Goal: Transaction & Acquisition: Purchase product/service

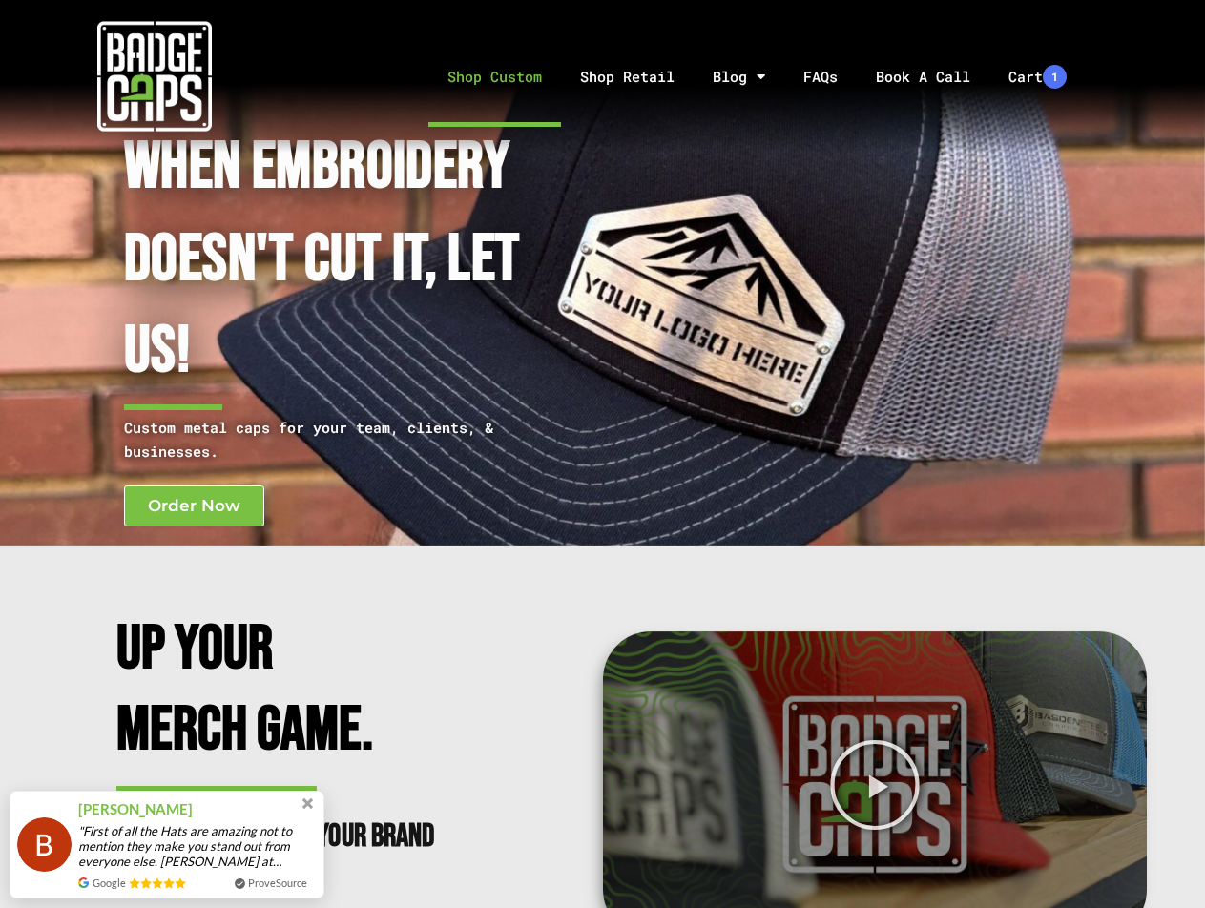
click at [501, 87] on link "Shop Custom" at bounding box center [494, 77] width 133 height 100
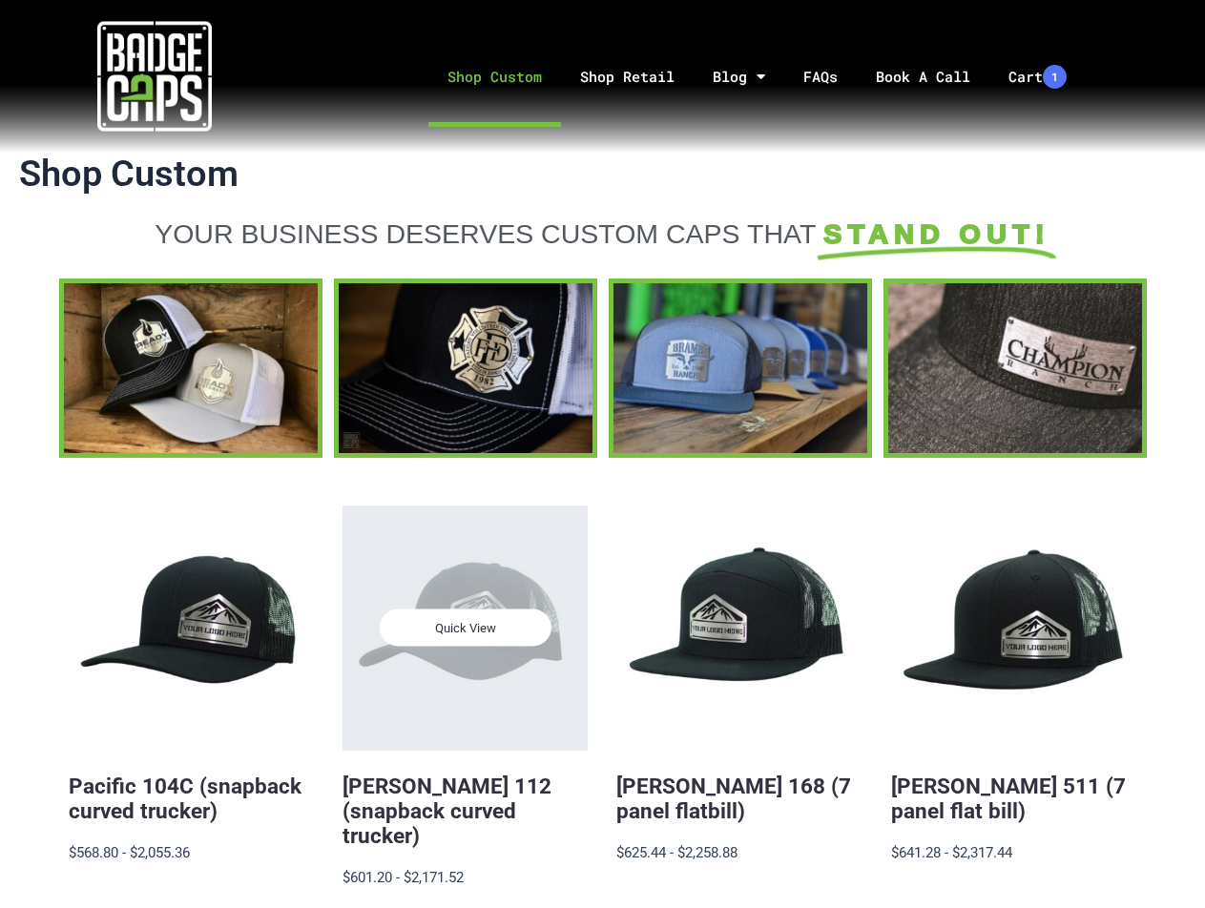
click at [473, 655] on div "Quick View" at bounding box center [465, 628] width 245 height 245
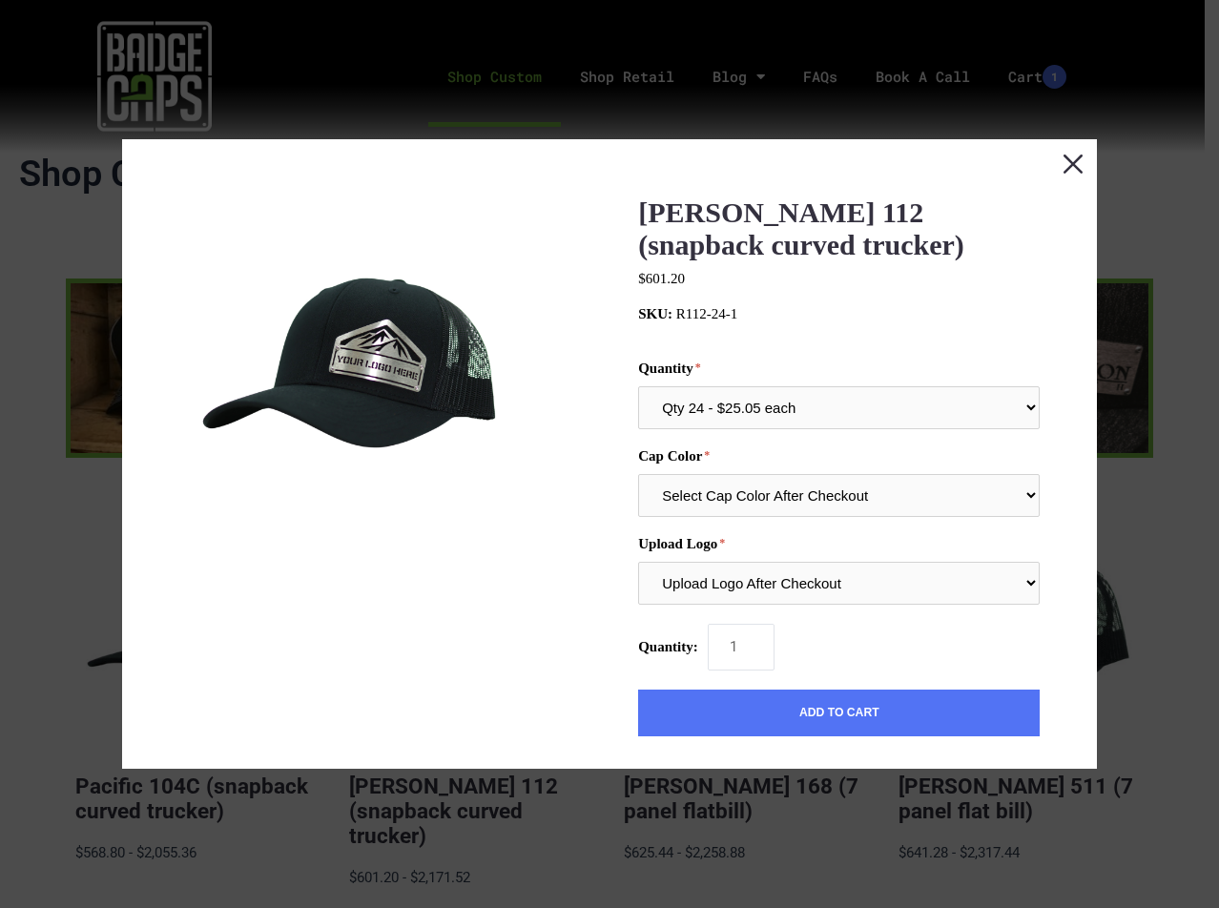
click at [1070, 159] on button "Close this dialog window" at bounding box center [1074, 163] width 48 height 48
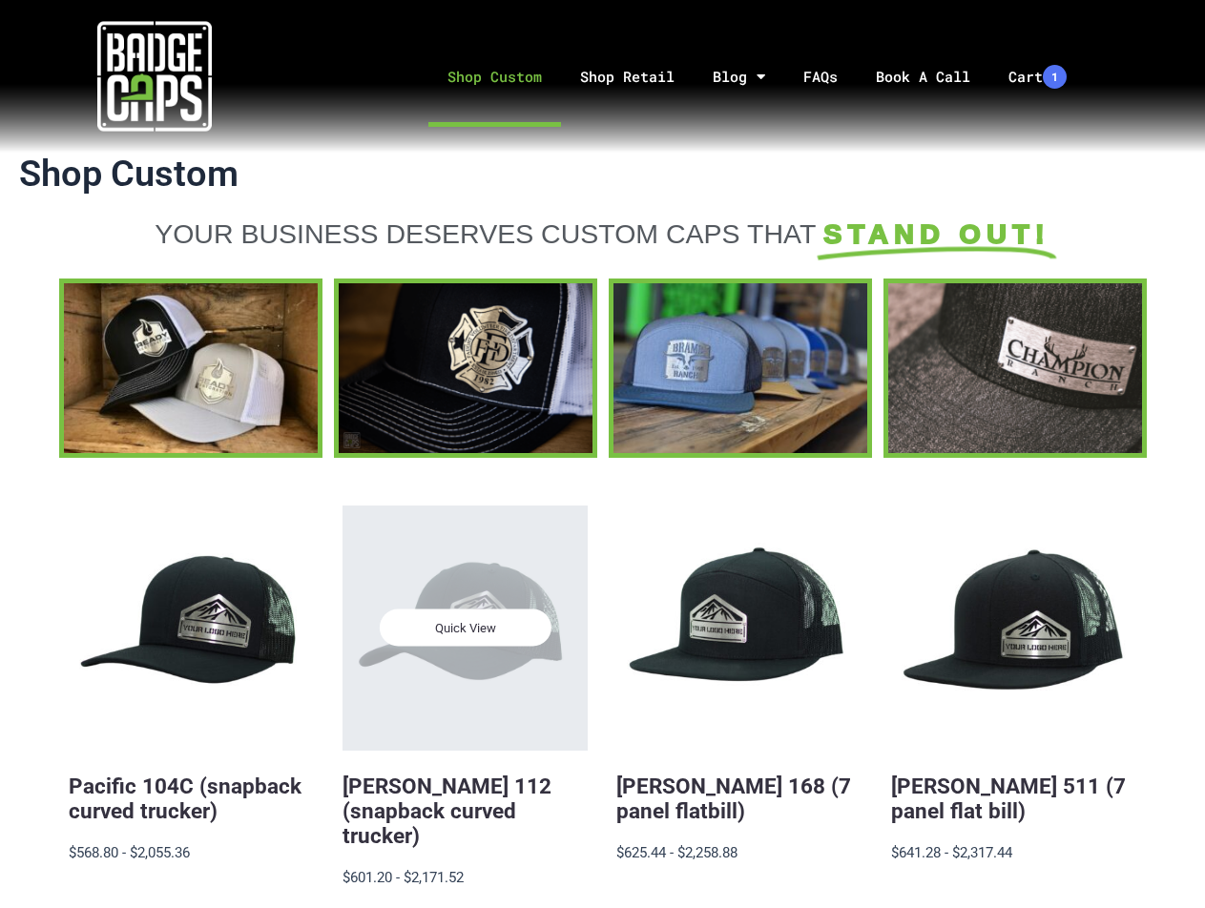
scroll to position [127, 0]
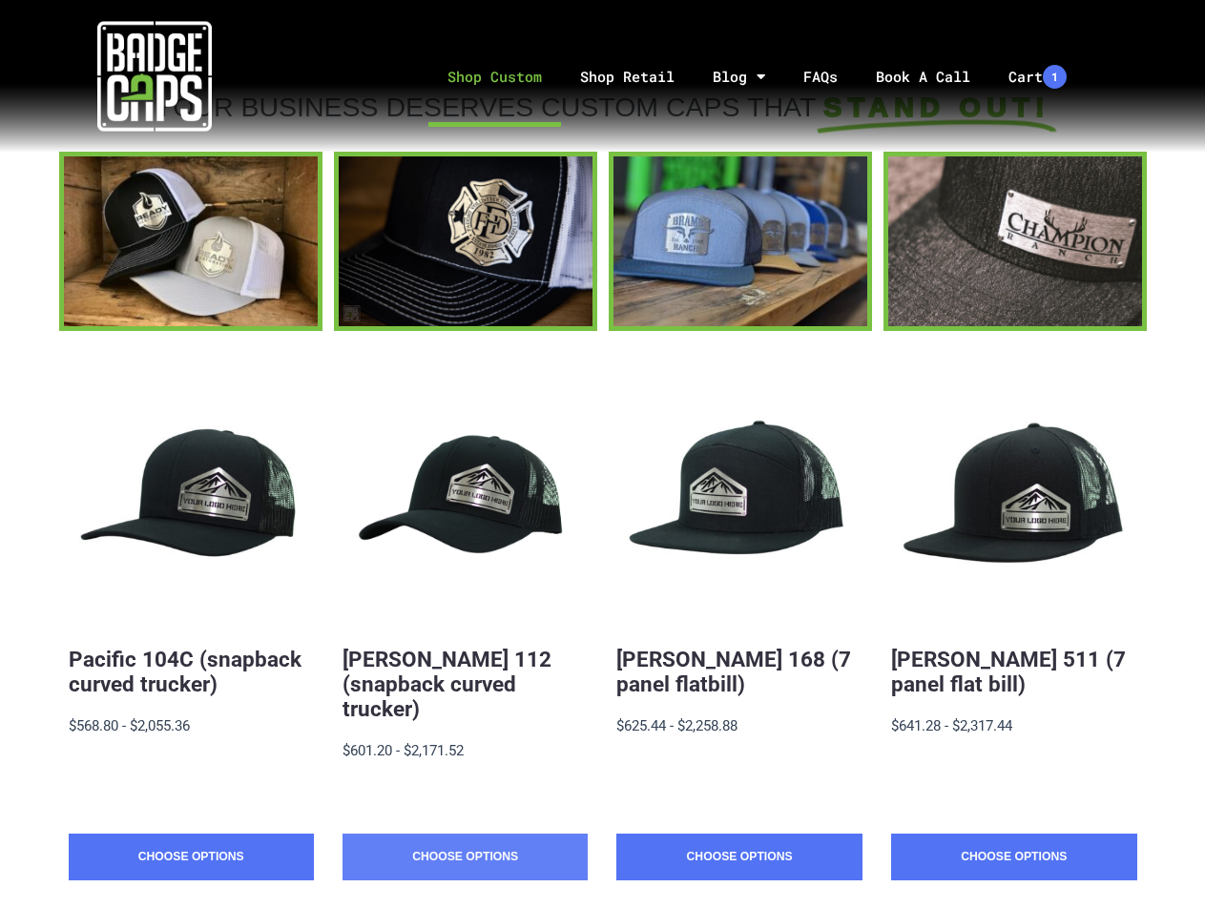
click at [447, 834] on link "Choose Options" at bounding box center [465, 858] width 245 height 48
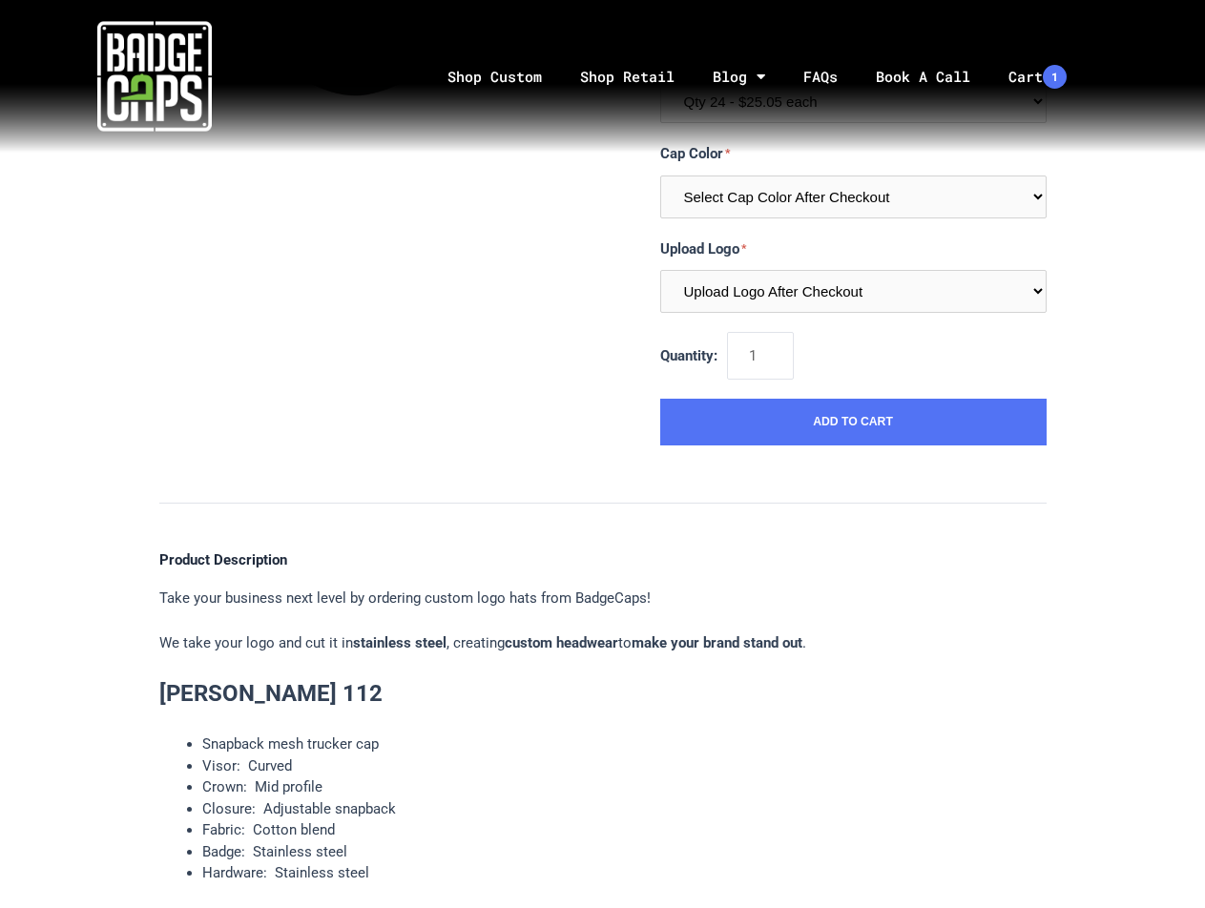
scroll to position [382, 0]
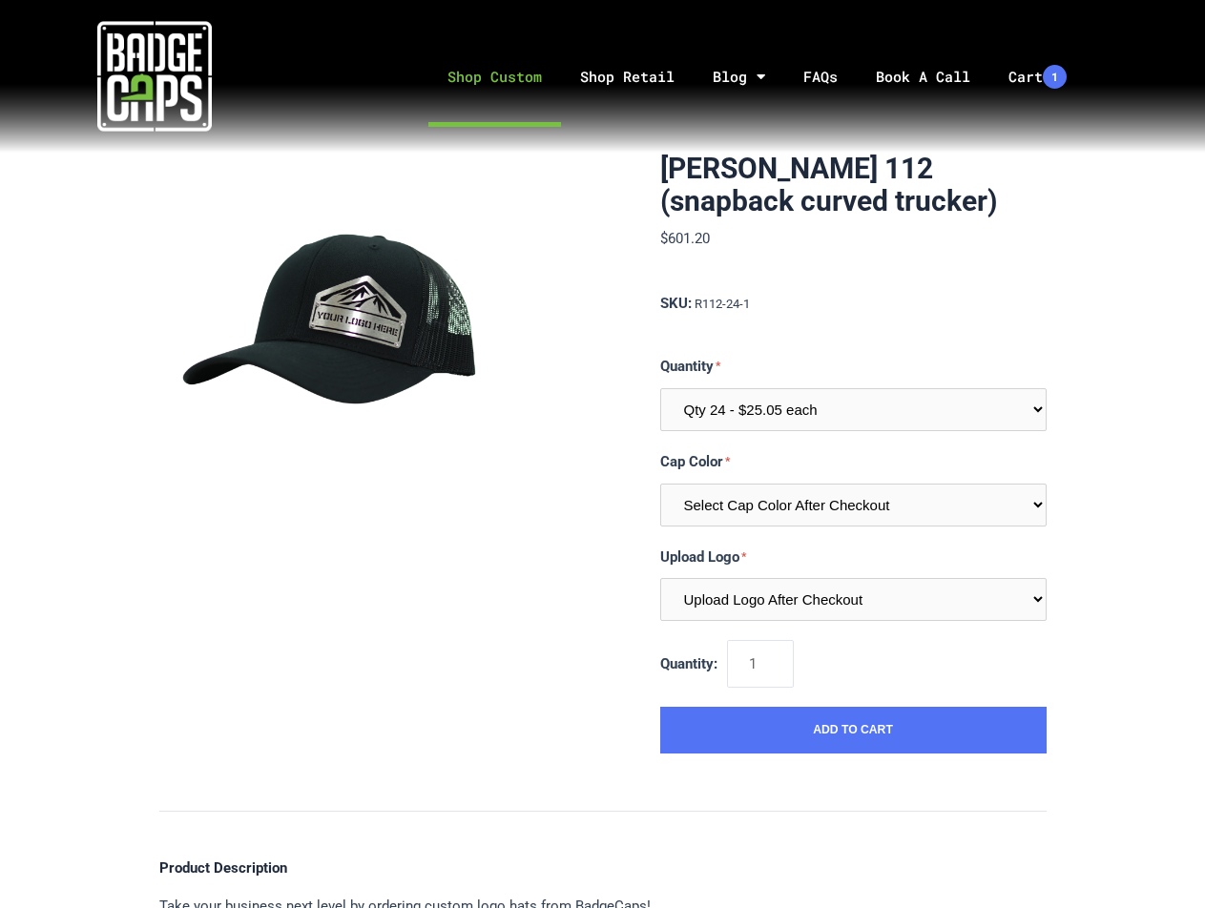
click at [515, 86] on link "Shop Custom" at bounding box center [494, 77] width 133 height 100
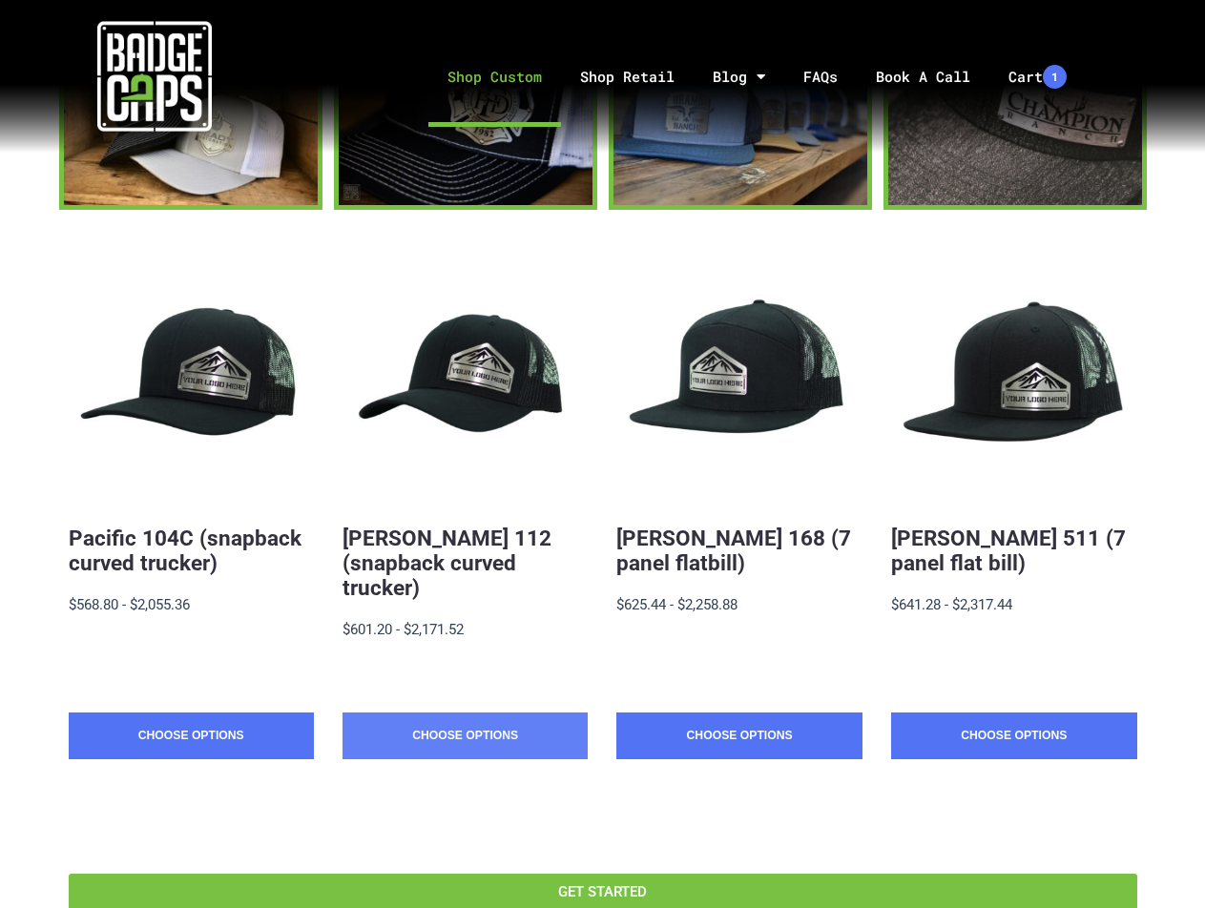
scroll to position [255, 0]
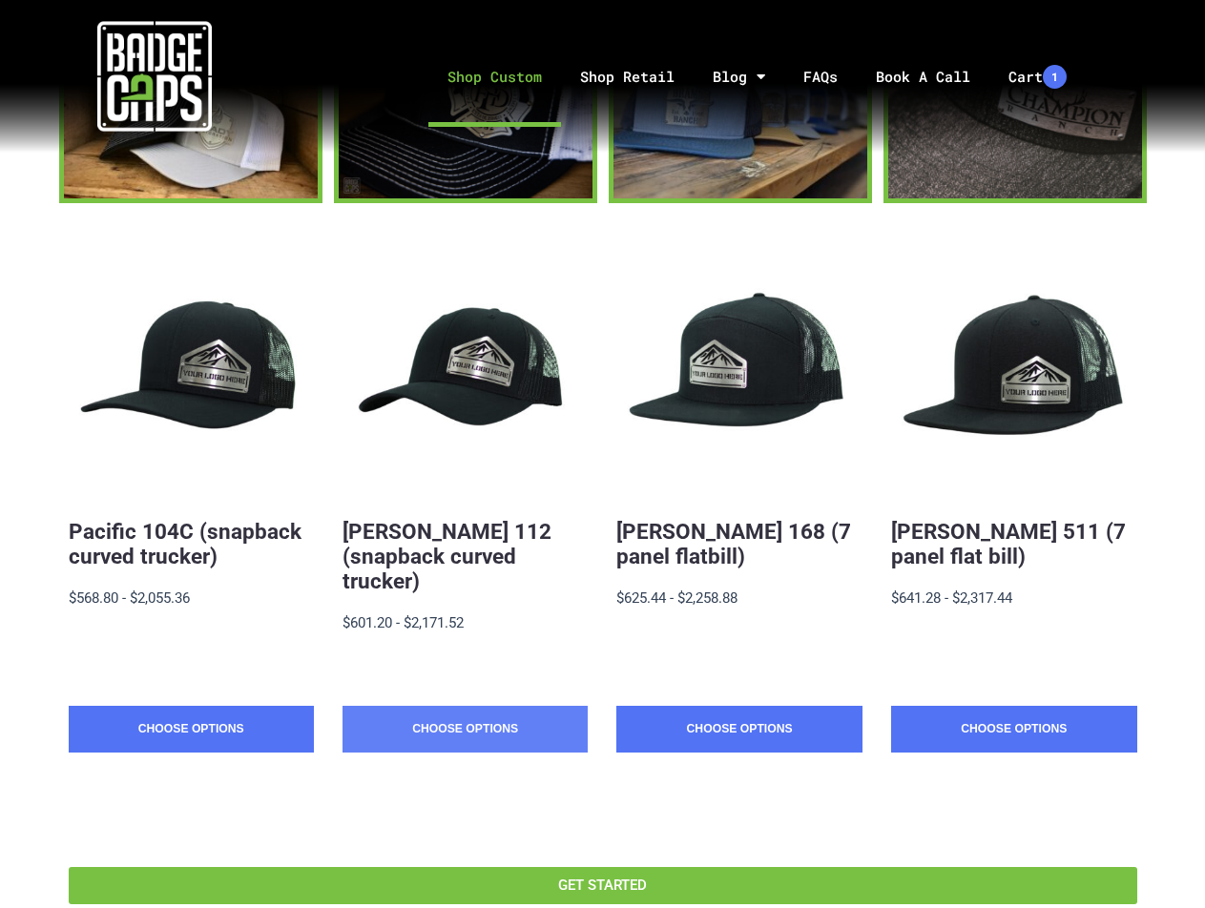
click at [510, 706] on link "Choose Options" at bounding box center [465, 730] width 245 height 48
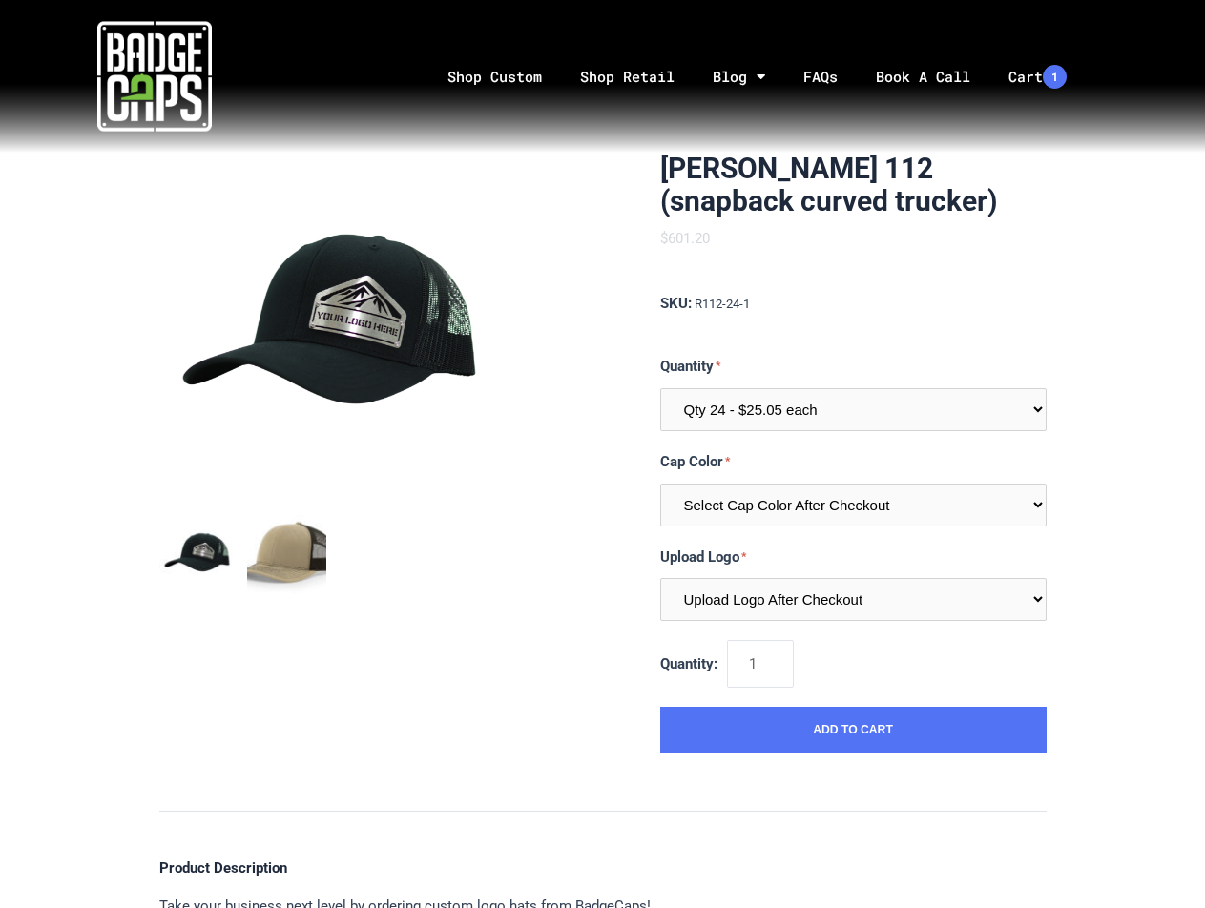
click at [299, 561] on img "mark as featured image" at bounding box center [286, 554] width 79 height 79
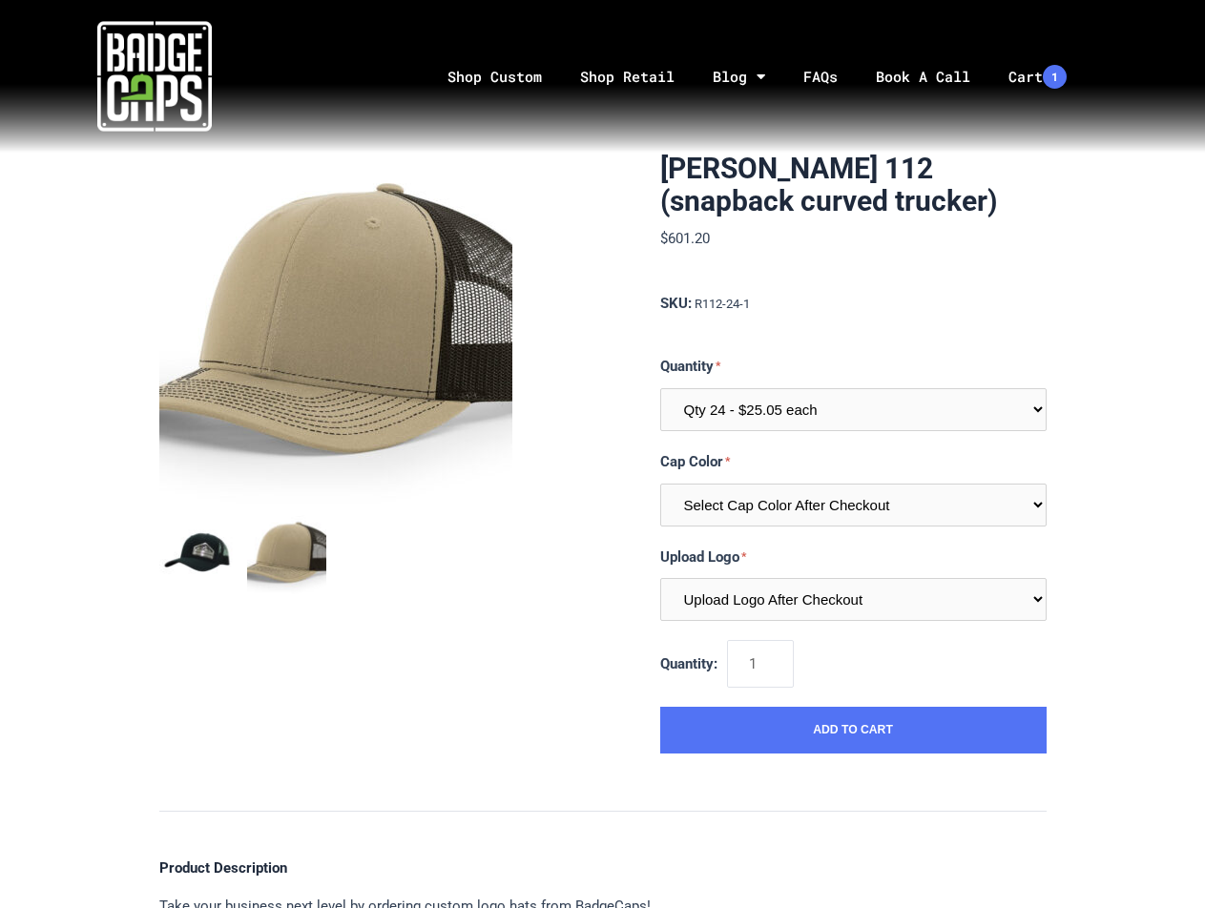
click at [215, 547] on img "mark as featured image" at bounding box center [198, 554] width 79 height 79
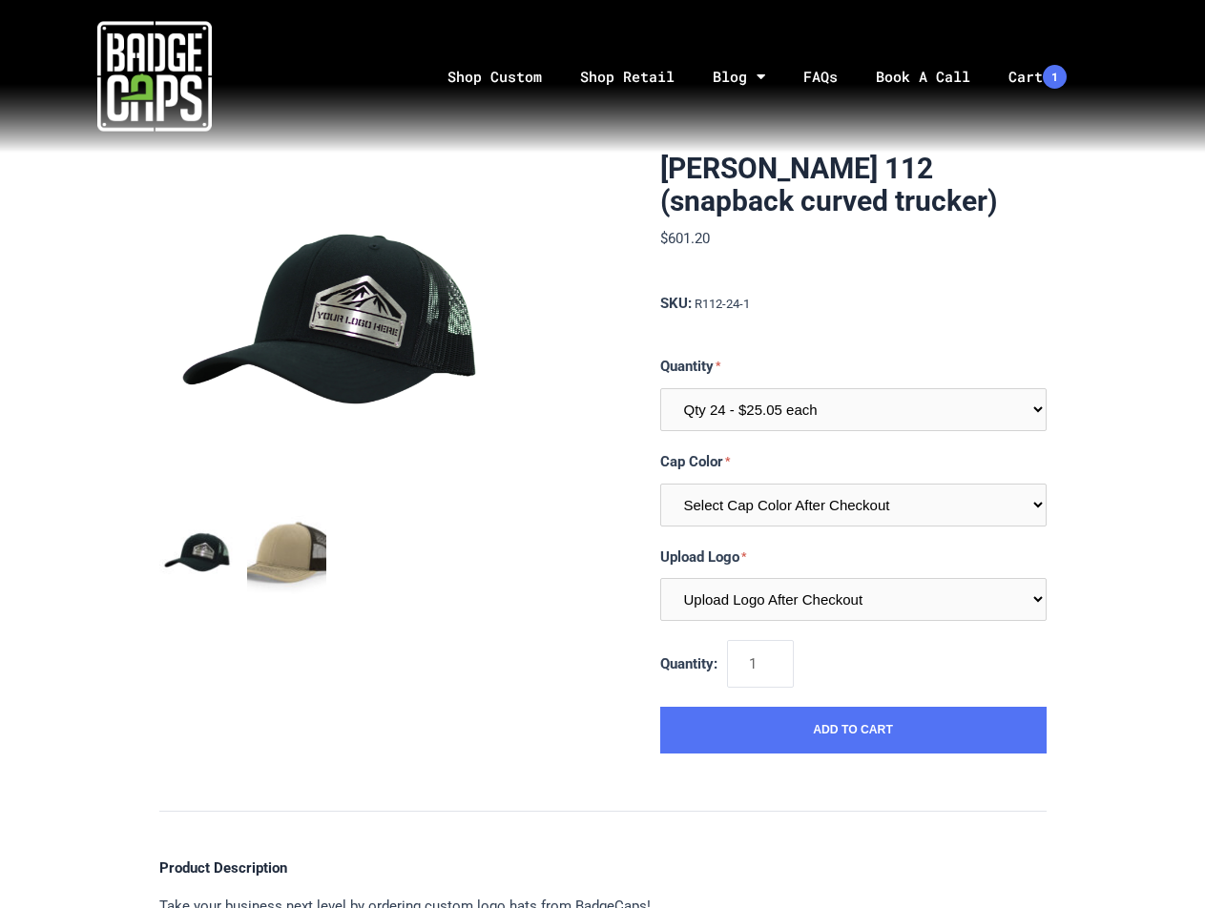
click at [290, 563] on img "mark as featured image" at bounding box center [286, 554] width 79 height 79
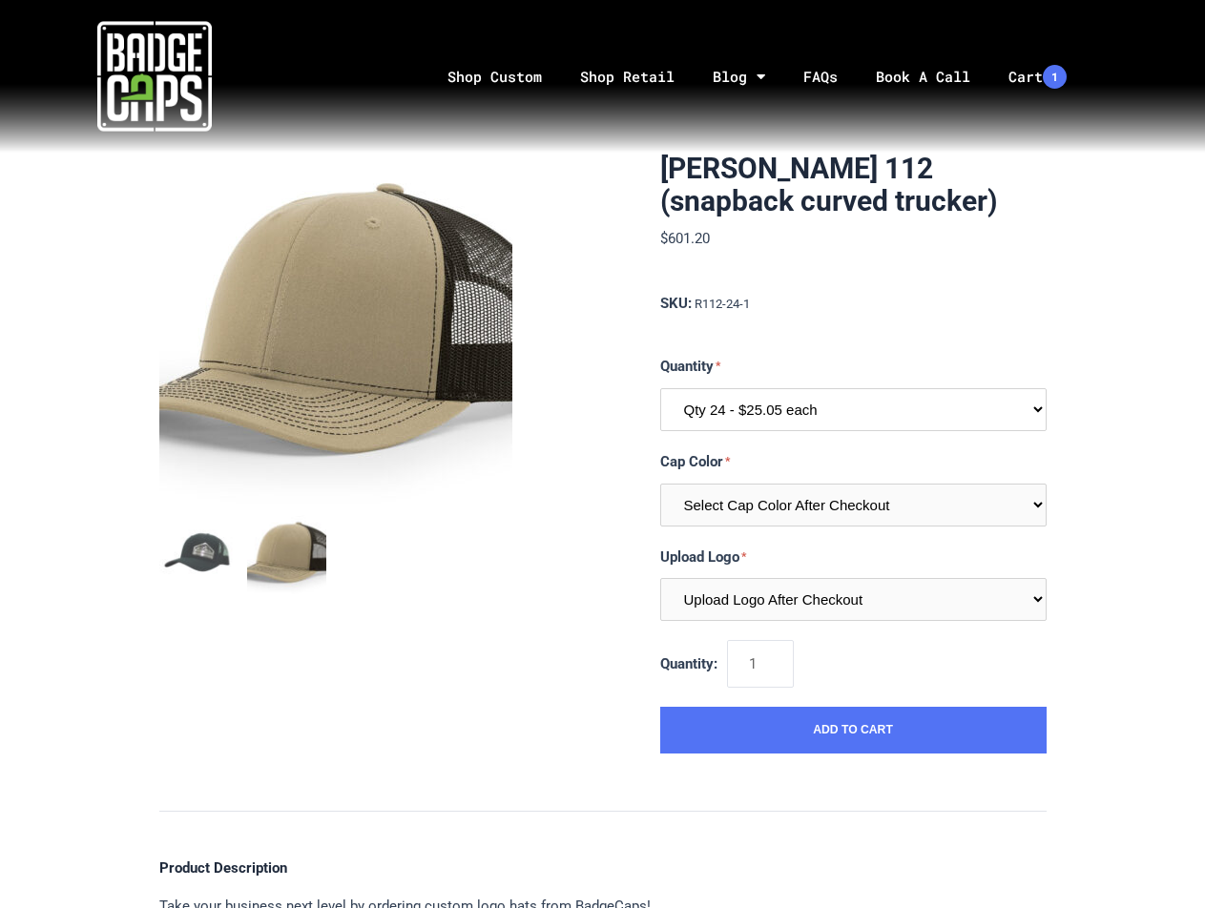
click at [808, 405] on select "Qty 24 - $25.05 each Qty 48 - $24.24 each Qty 96 - $22.62 each" at bounding box center [853, 409] width 386 height 43
click at [770, 595] on select "Upload Logo After Checkout" at bounding box center [853, 599] width 386 height 43
click at [749, 505] on select "Select Cap Color After Checkout" at bounding box center [853, 505] width 386 height 43
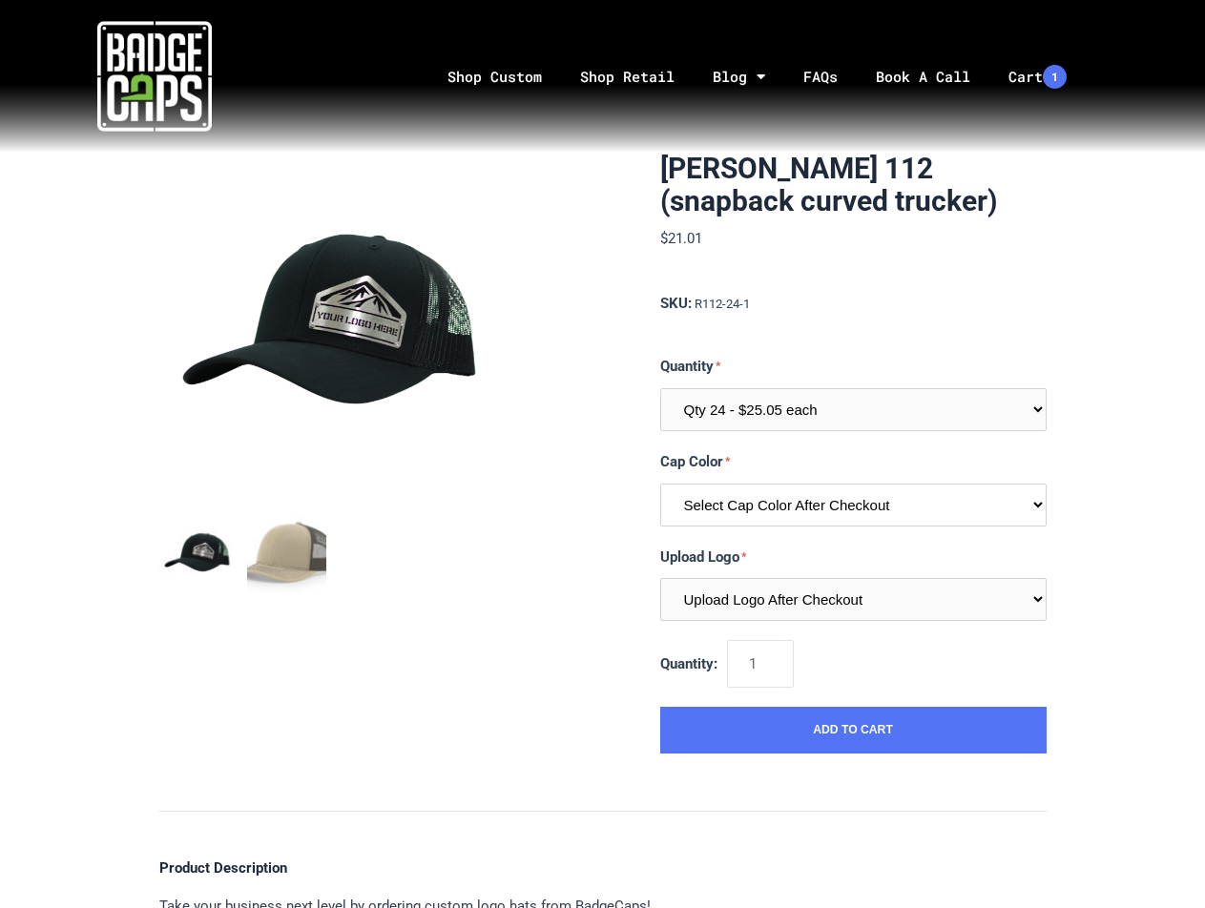
click at [691, 512] on select "Select Cap Color After Checkout" at bounding box center [853, 505] width 386 height 43
click at [516, 82] on link "Shop Custom" at bounding box center [494, 77] width 133 height 100
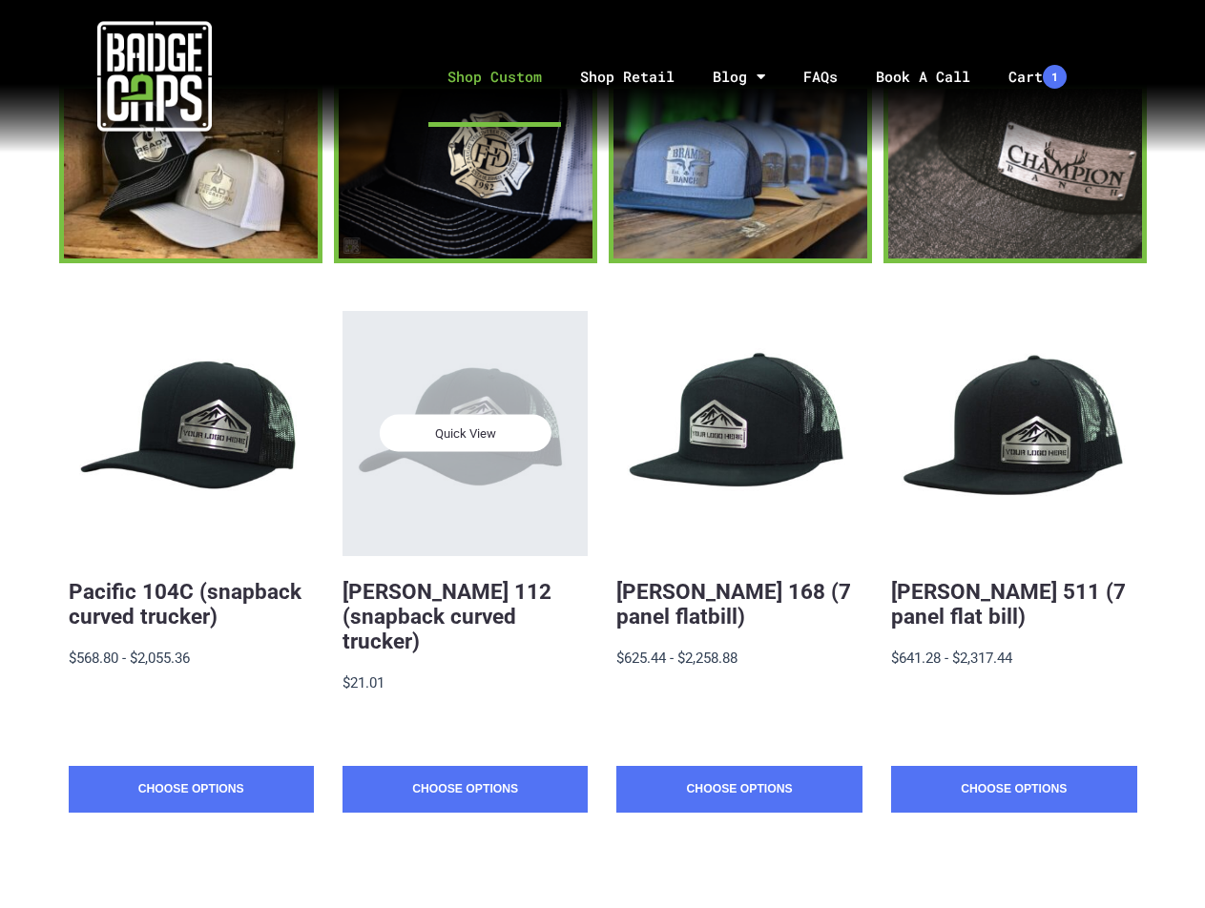
scroll to position [255, 0]
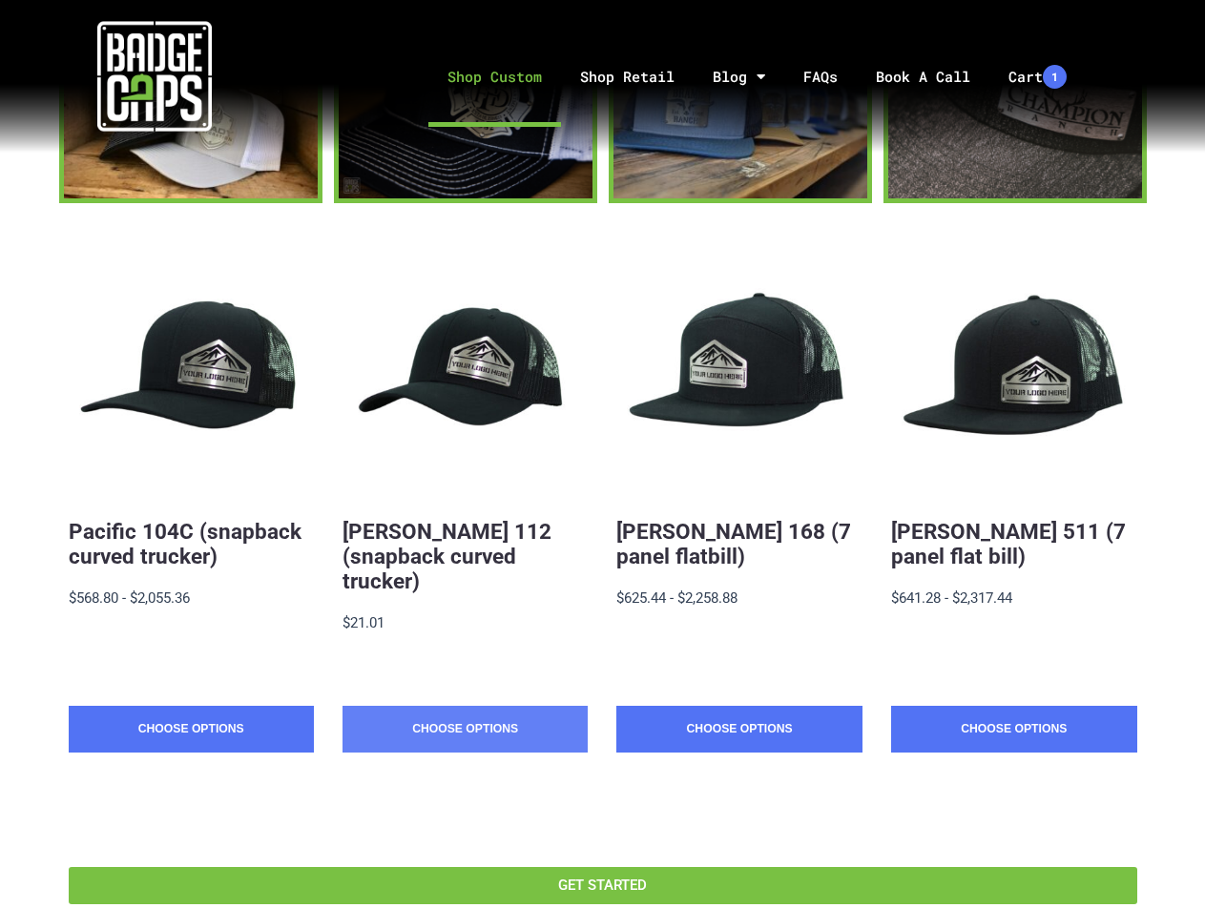
click at [490, 720] on link "Choose Options" at bounding box center [465, 730] width 245 height 48
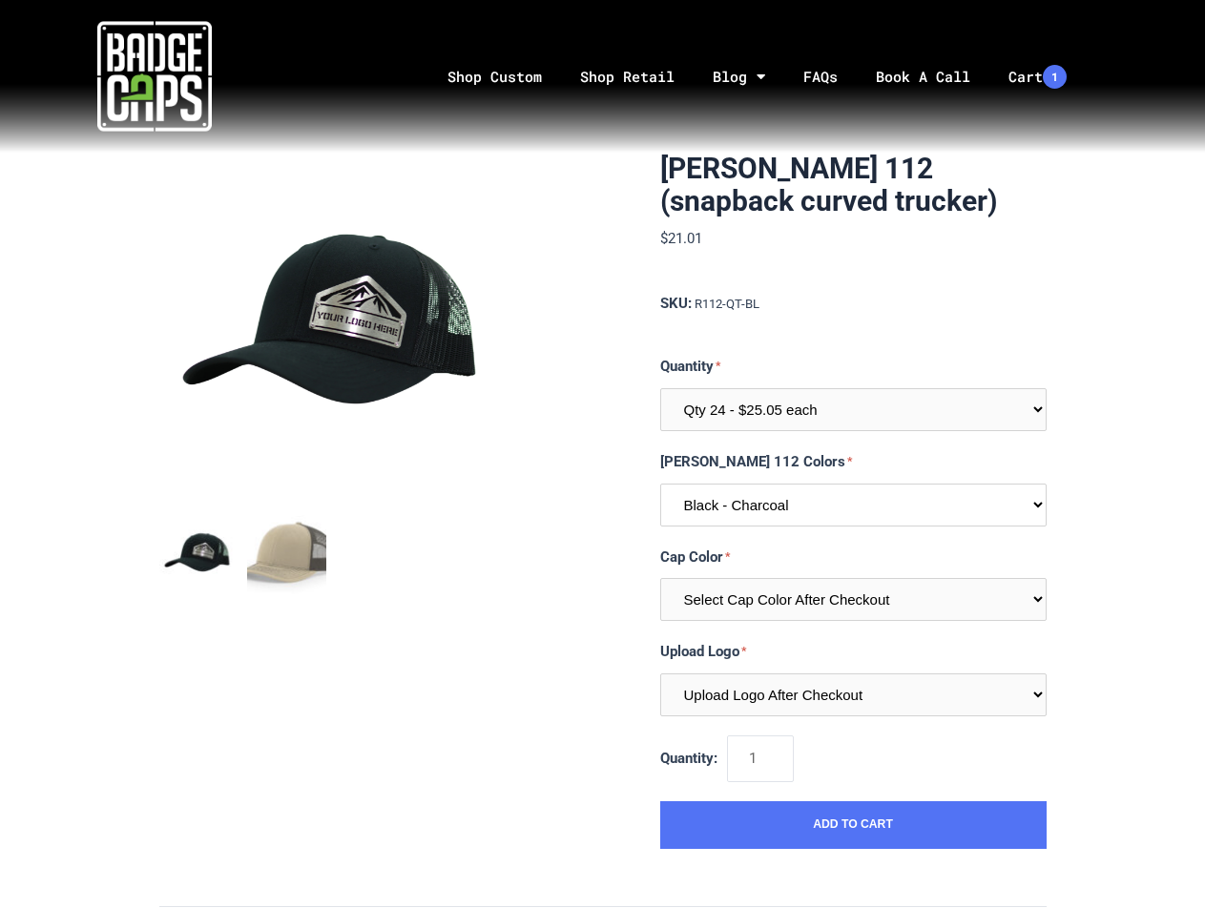
click at [727, 496] on select "Black - Charcoal Khaki - Coffee I would like a color not listed here" at bounding box center [853, 505] width 386 height 43
click at [660, 484] on select "Black - Charcoal Khaki - Coffee I would like a color not listed here" at bounding box center [853, 505] width 386 height 43
click at [725, 506] on select "Black - Charcoal Khaki - Coffee I would like a color not listed here" at bounding box center [853, 505] width 386 height 43
click at [660, 484] on select "Black - Charcoal Khaki - Coffee I would like a color not listed here" at bounding box center [853, 505] width 386 height 43
click at [725, 514] on select "Black - Charcoal Khaki - Coffee I would like a color not listed here" at bounding box center [853, 505] width 386 height 43
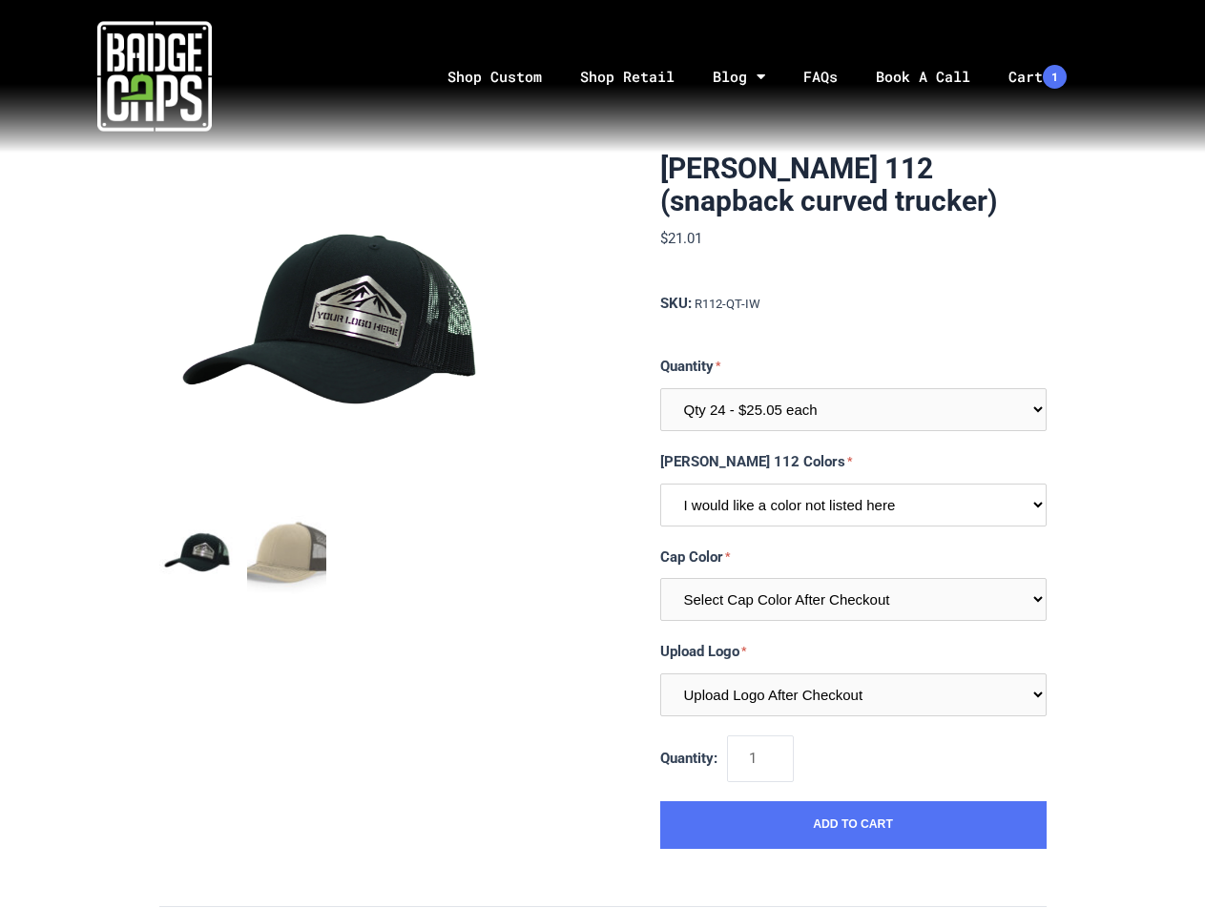
select select "219"
click at [660, 484] on select "Black - Charcoal Khaki - Coffee I would like a color not listed here" at bounding box center [853, 505] width 386 height 43
click at [773, 408] on select "Qty 24 - $25.05 each Qty 48 - $24.24 each Qty 96 - $22.62 each" at bounding box center [853, 409] width 386 height 43
select select "199"
click at [660, 388] on select "Qty 24 - $25.05 each Qty 48 - $24.24 each Qty 96 - $22.62 each" at bounding box center [853, 409] width 386 height 43
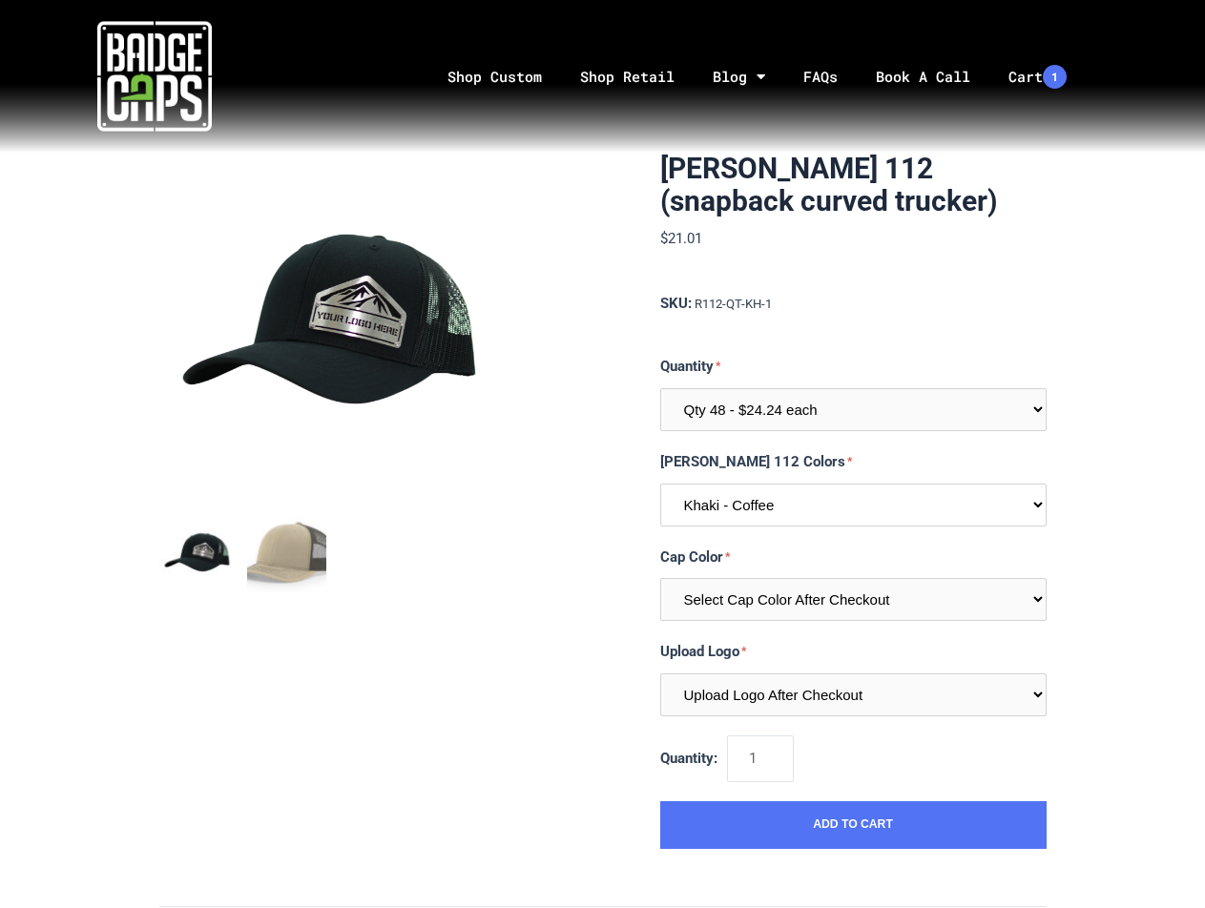
click at [749, 495] on select "Black - Charcoal Khaki - Coffee I would like a color not listed here" at bounding box center [853, 505] width 386 height 43
select select "218"
click at [660, 484] on select "Black - Charcoal Khaki - Coffee I would like a color not listed here" at bounding box center [853, 505] width 386 height 43
drag, startPoint x: 749, startPoint y: 401, endPoint x: 749, endPoint y: 421, distance: 20.0
click at [749, 401] on select "Qty 24 - $25.05 each Qty 48 - $24.24 each Qty 96 - $22.62 each" at bounding box center [853, 409] width 386 height 43
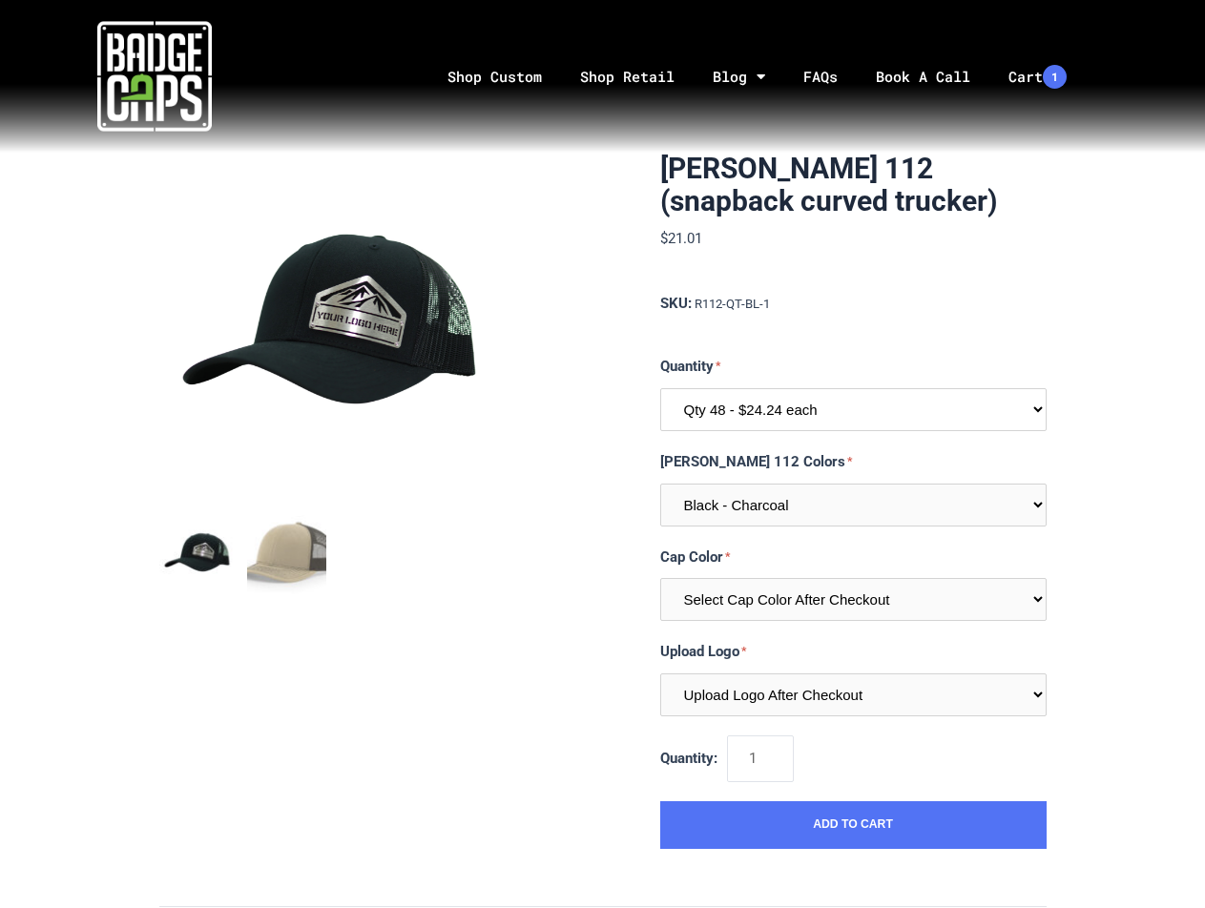
select select "198"
click at [660, 388] on select "Qty 24 - $25.05 each Qty 48 - $24.24 each Qty 96 - $22.62 each" at bounding box center [853, 409] width 386 height 43
click at [1113, 314] on div "Richardson 112 (snapback curved trucker) $21.01 MSRP: $21.01 0 reviews SKU: R11…" at bounding box center [602, 914] width 1205 height 1523
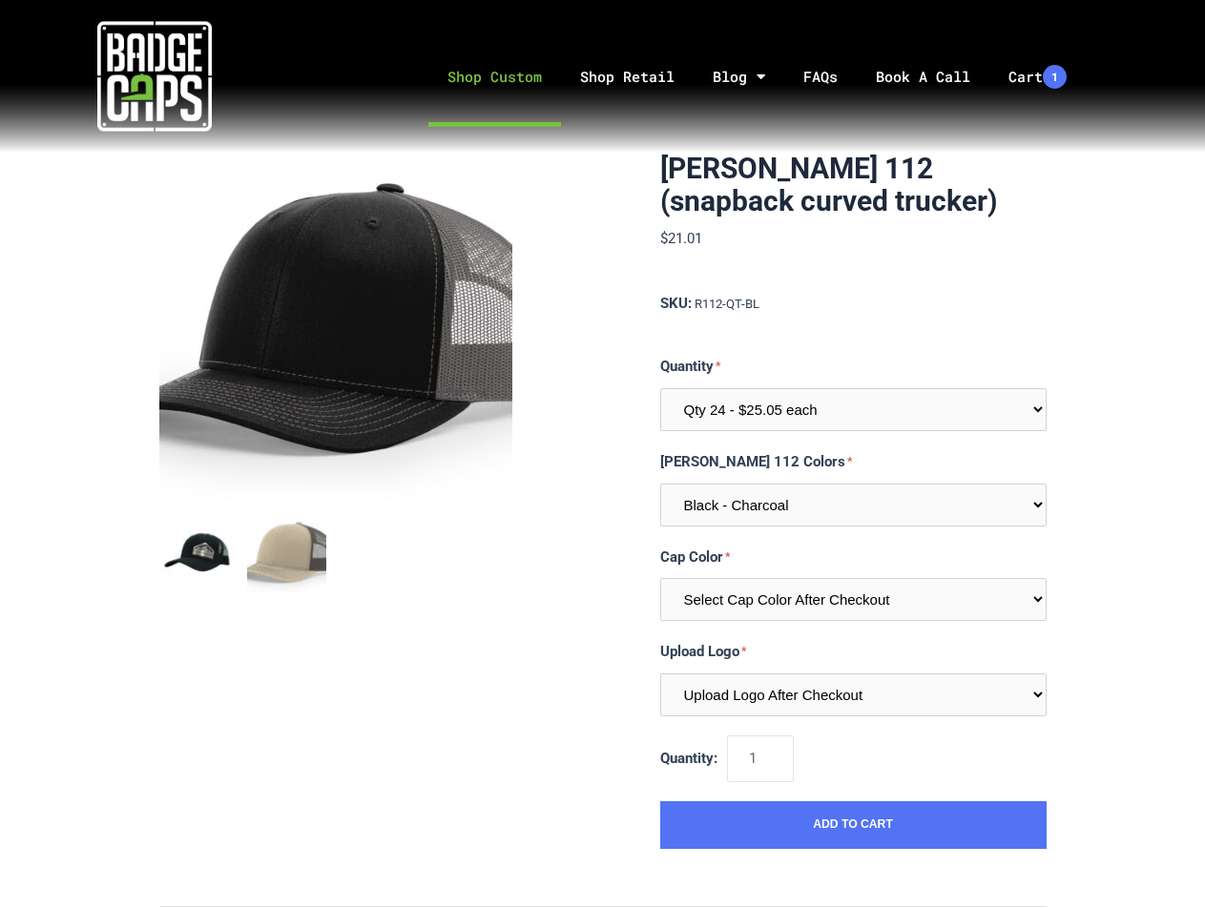
click at [495, 95] on link "Shop Custom" at bounding box center [494, 77] width 133 height 100
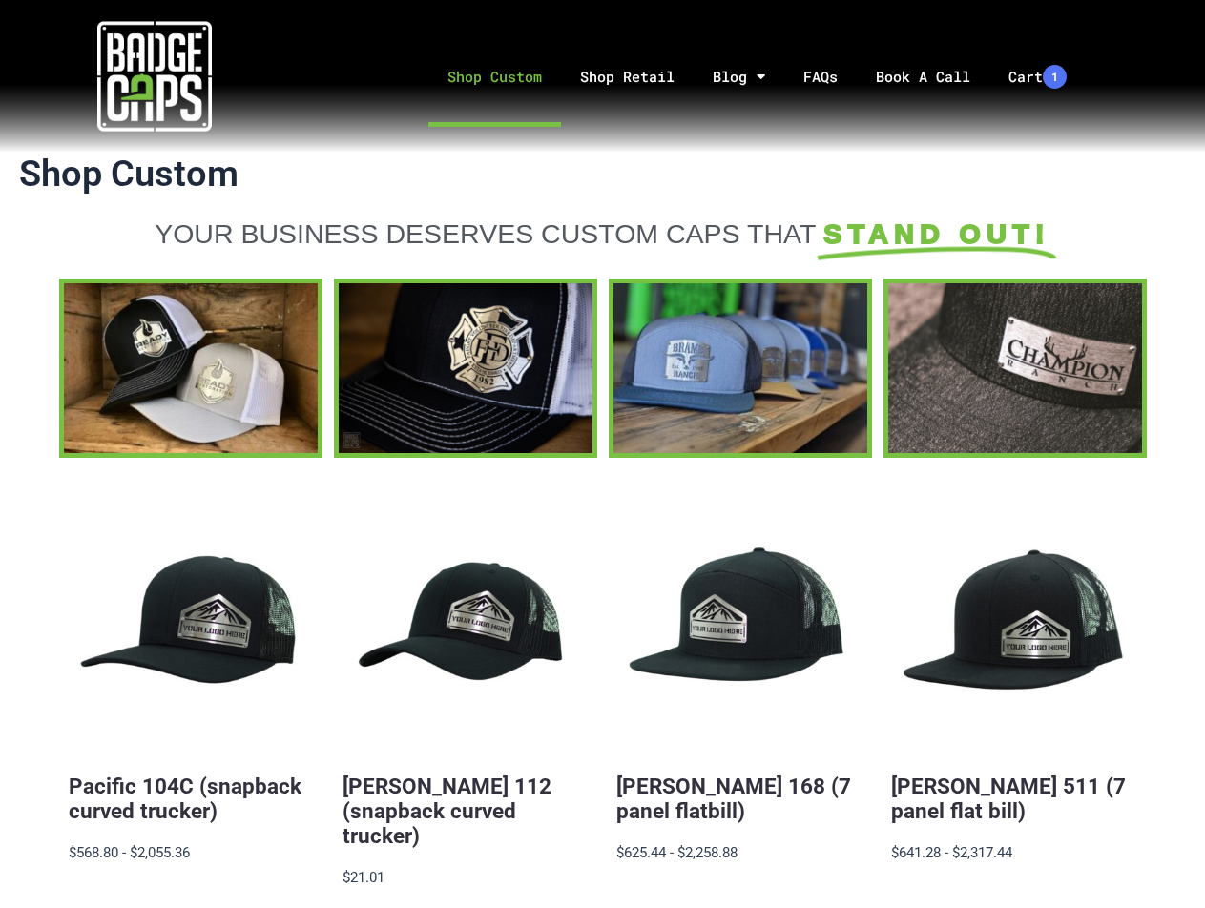
click at [164, 81] on img at bounding box center [154, 76] width 114 height 114
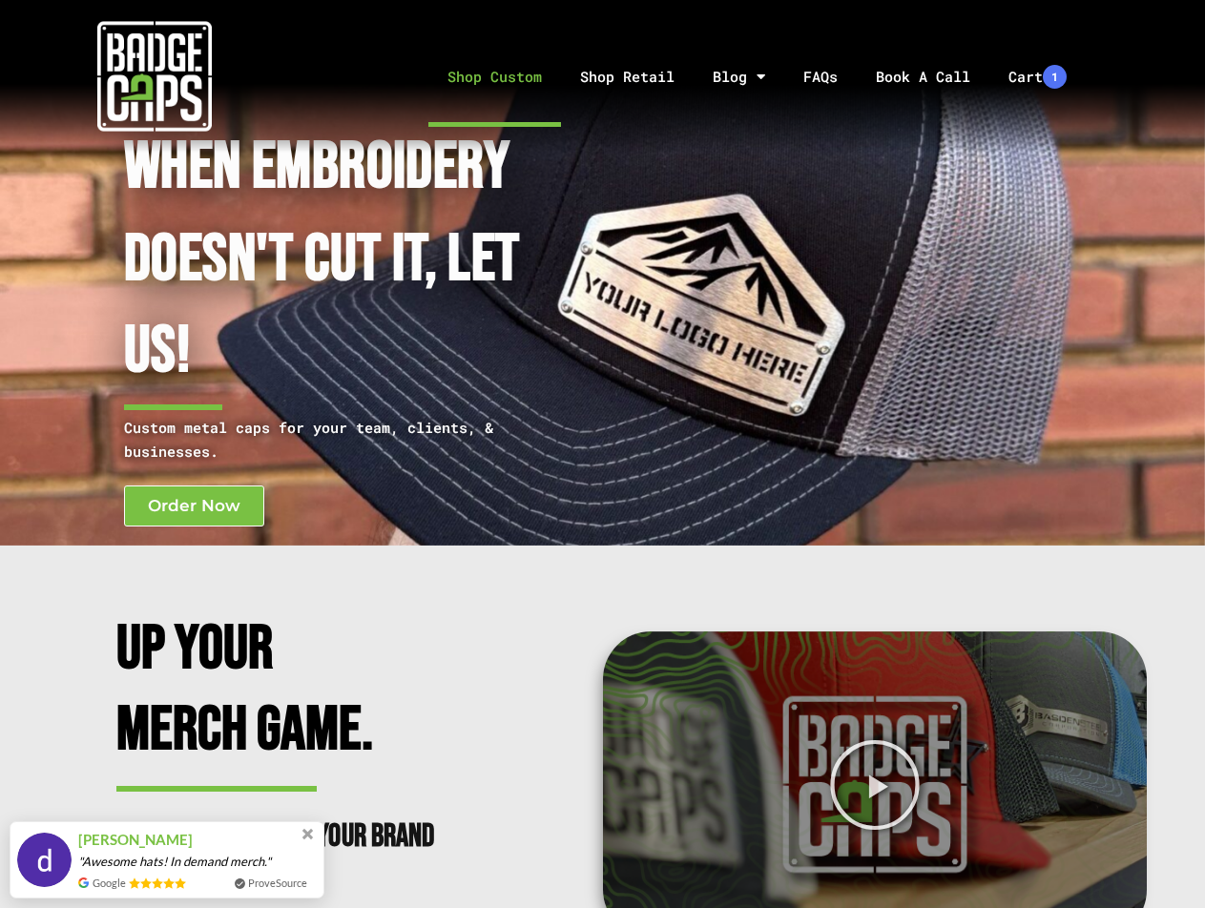
click at [491, 75] on link "Shop Custom" at bounding box center [494, 77] width 133 height 100
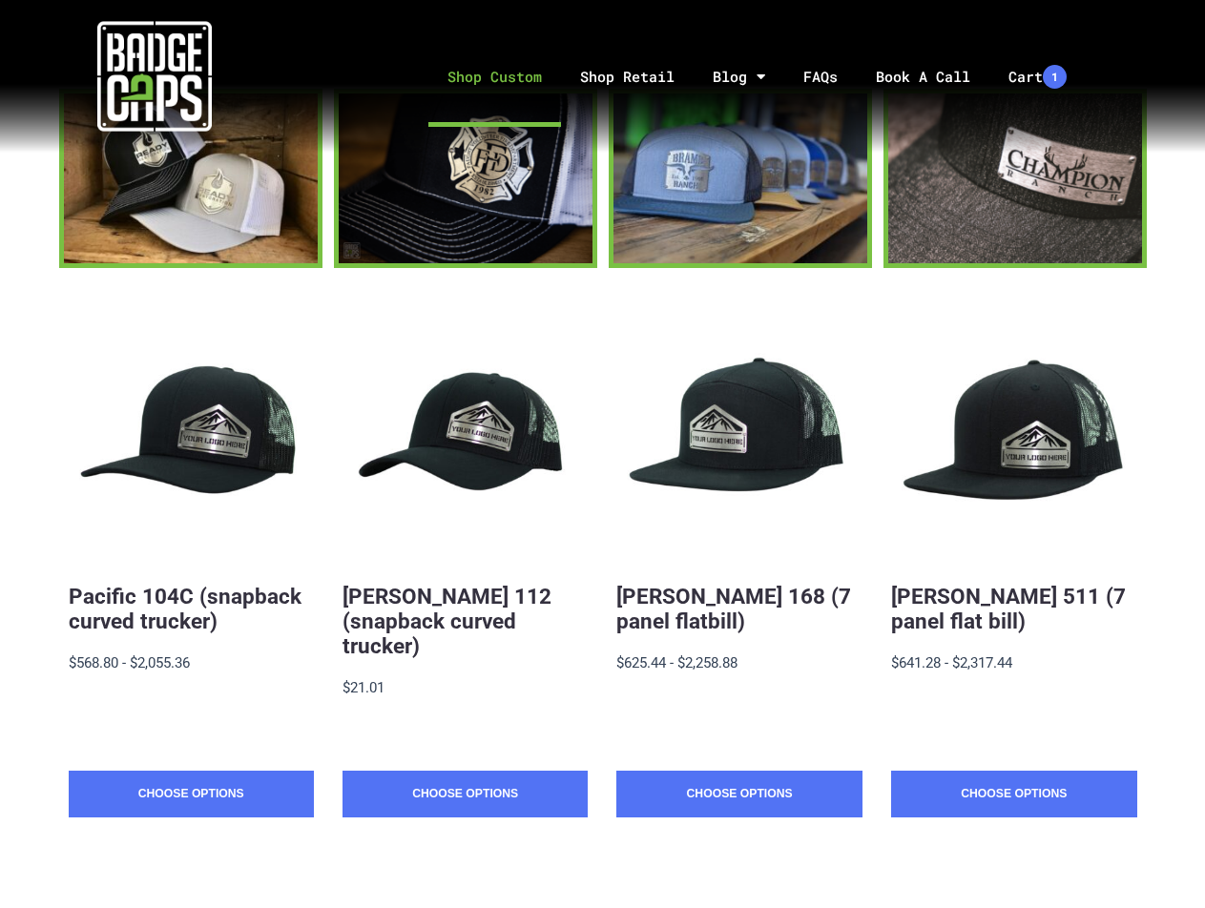
scroll to position [255, 0]
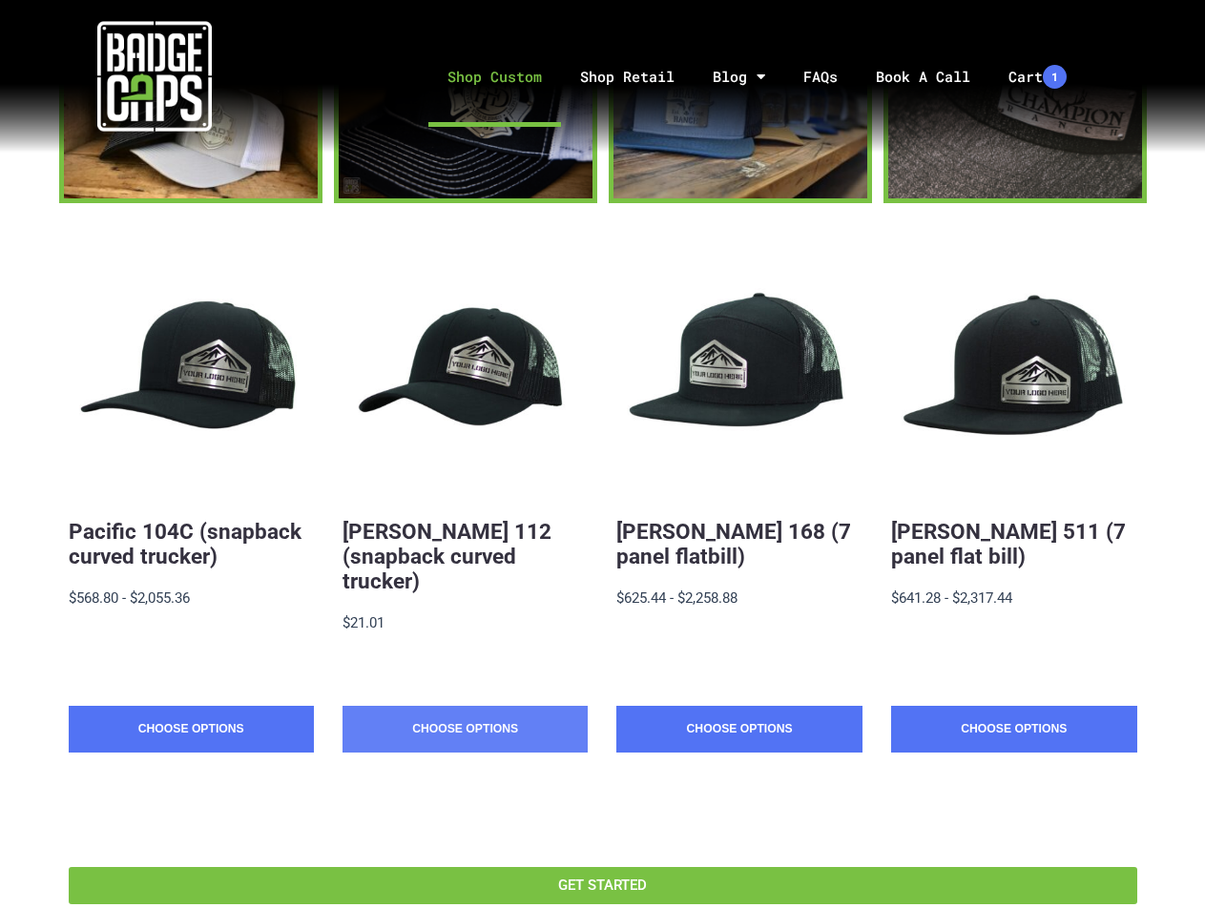
click at [473, 706] on link "Choose Options" at bounding box center [465, 730] width 245 height 48
click at [424, 706] on link "Choose Options" at bounding box center [465, 730] width 245 height 48
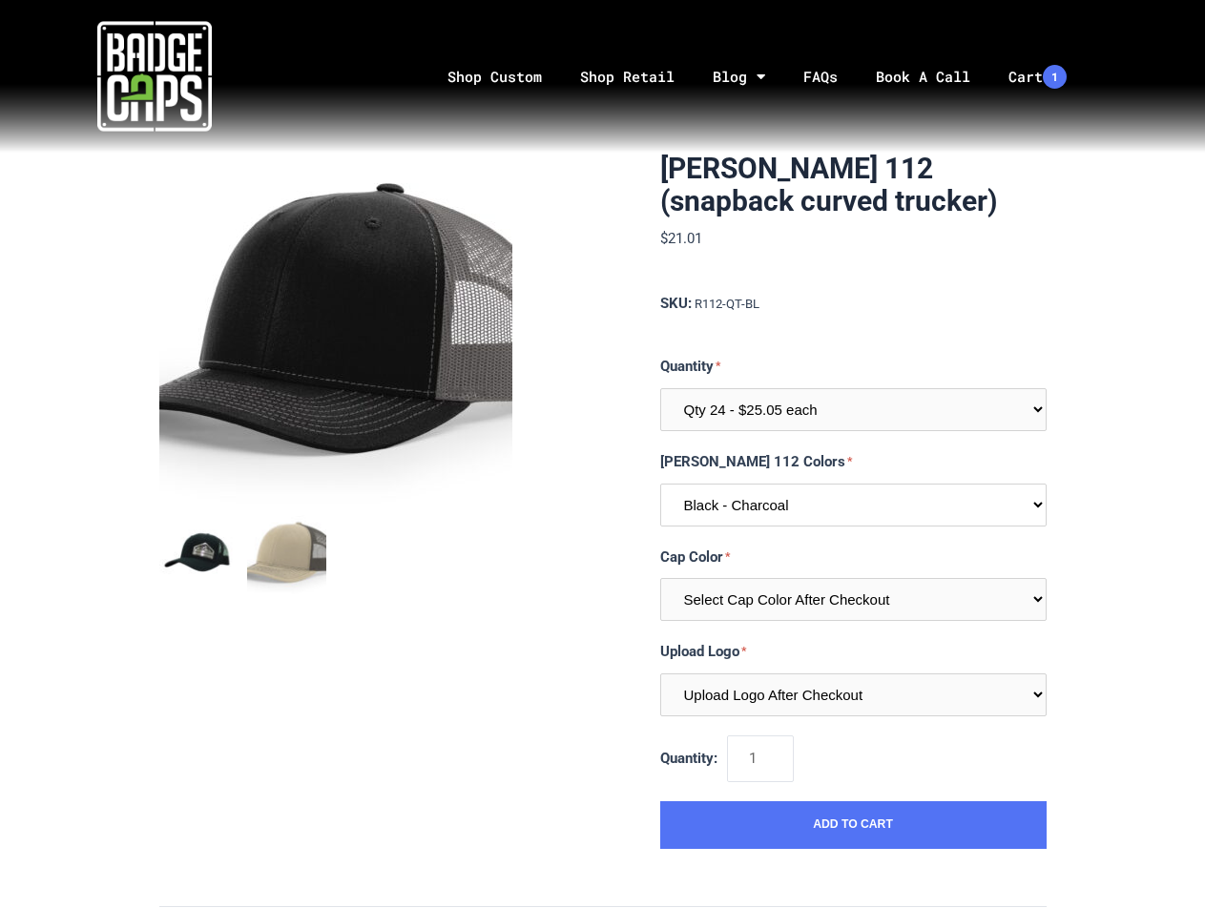
click at [743, 511] on select "Black - Charcoal Khaki - Coffee I would like a color not listed here" at bounding box center [853, 505] width 386 height 43
click at [660, 484] on select "Black - Charcoal Khaki - Coffee I would like a color not listed here" at bounding box center [853, 505] width 386 height 43
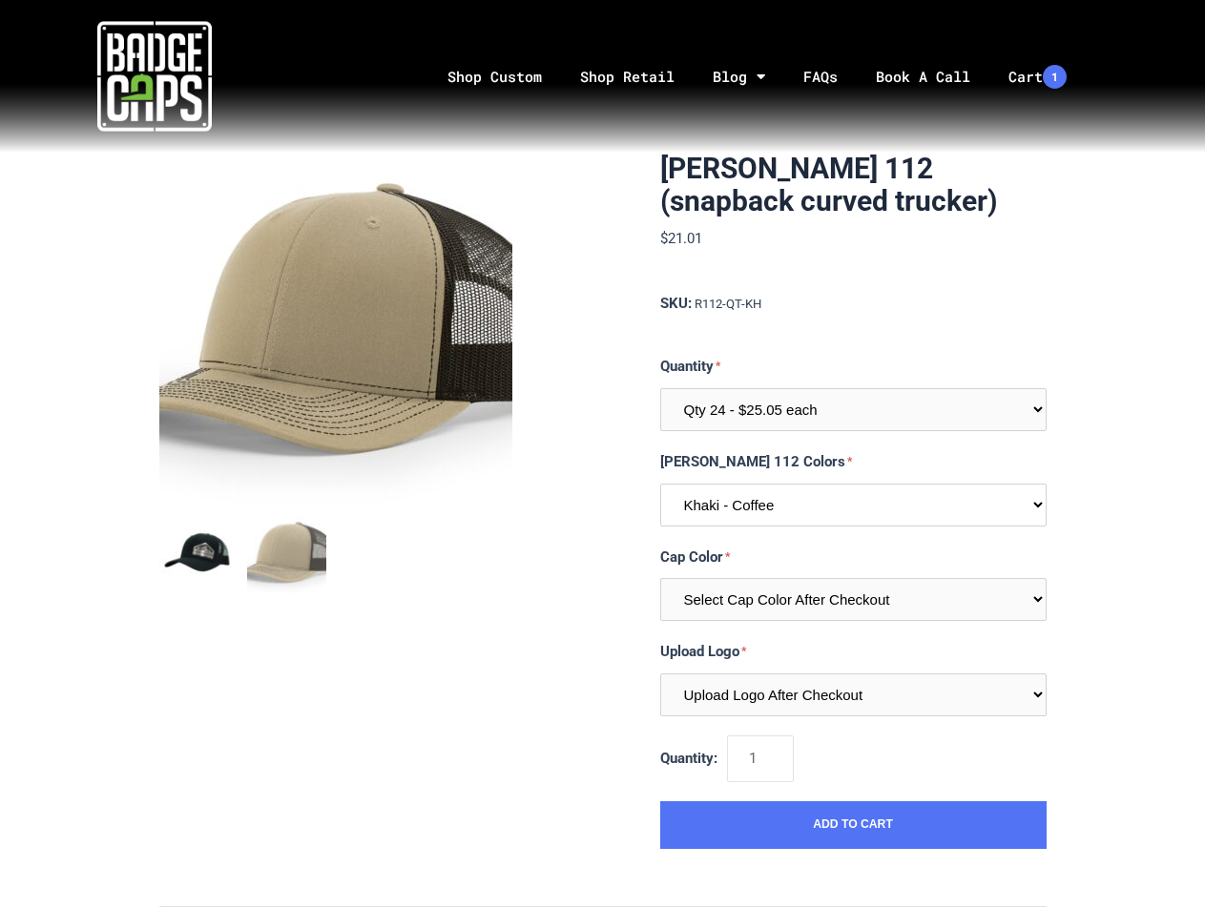
click at [745, 500] on select "Black - Charcoal Khaki - Coffee I would like a color not listed here" at bounding box center [853, 505] width 386 height 43
click at [660, 484] on select "Black - Charcoal Khaki - Coffee I would like a color not listed here" at bounding box center [853, 505] width 386 height 43
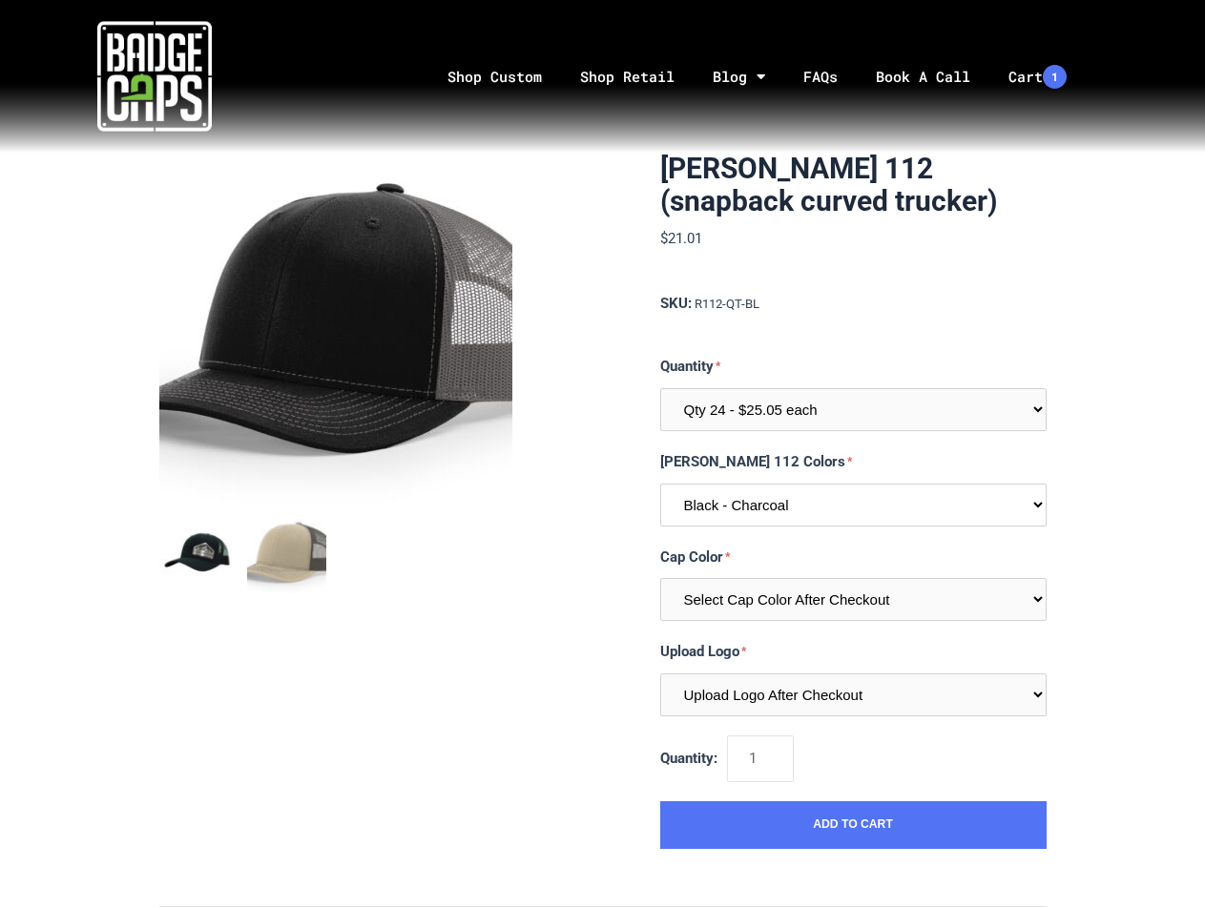
click at [805, 507] on select "Black - Charcoal Khaki - Coffee I would like a color not listed here" at bounding box center [853, 505] width 386 height 43
click at [660, 484] on select "Black - Charcoal Khaki - Coffee I would like a color not listed here" at bounding box center [853, 505] width 386 height 43
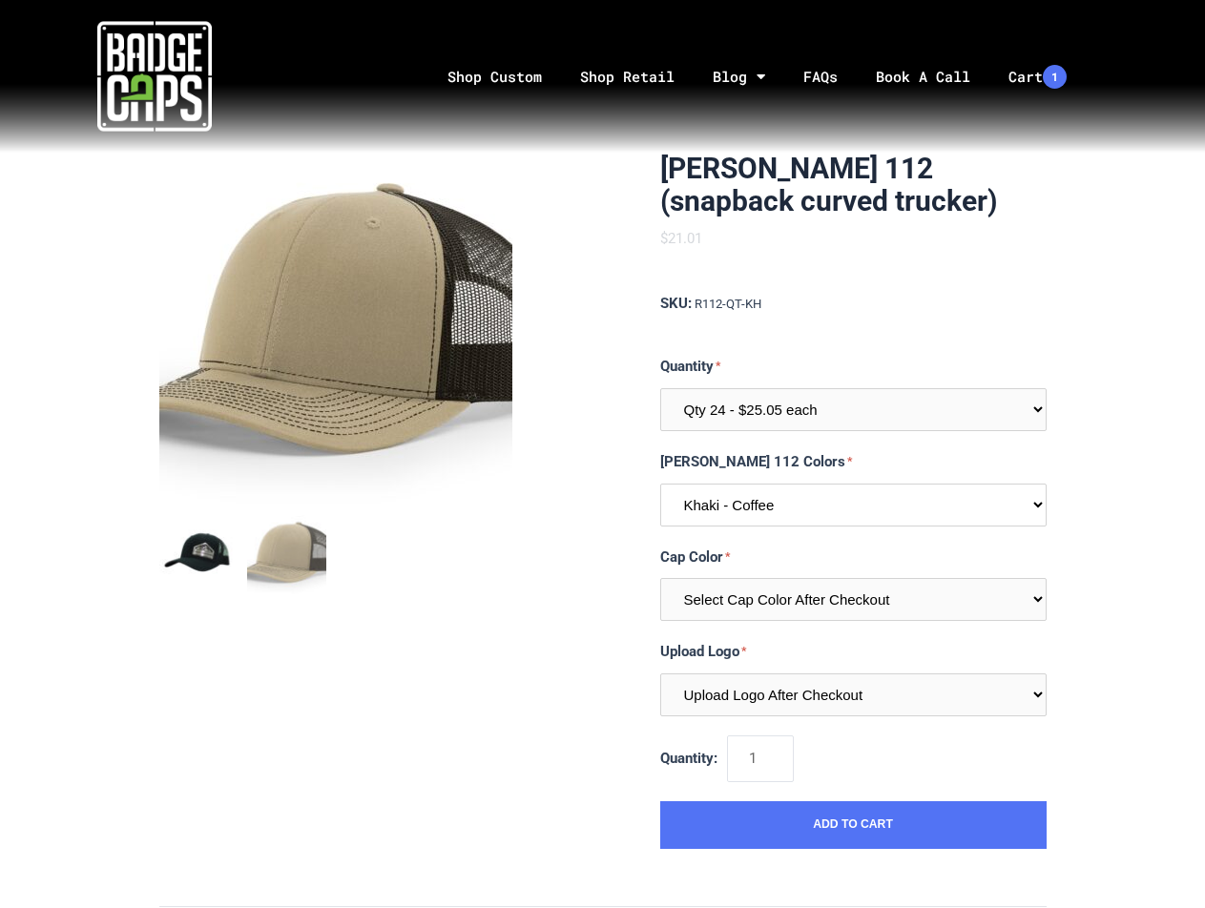
click at [761, 502] on select "Black - Charcoal Khaki - Coffee I would like a color not listed here" at bounding box center [853, 505] width 386 height 43
click at [660, 484] on select "Black - Charcoal Khaki - Coffee I would like a color not listed here" at bounding box center [853, 505] width 386 height 43
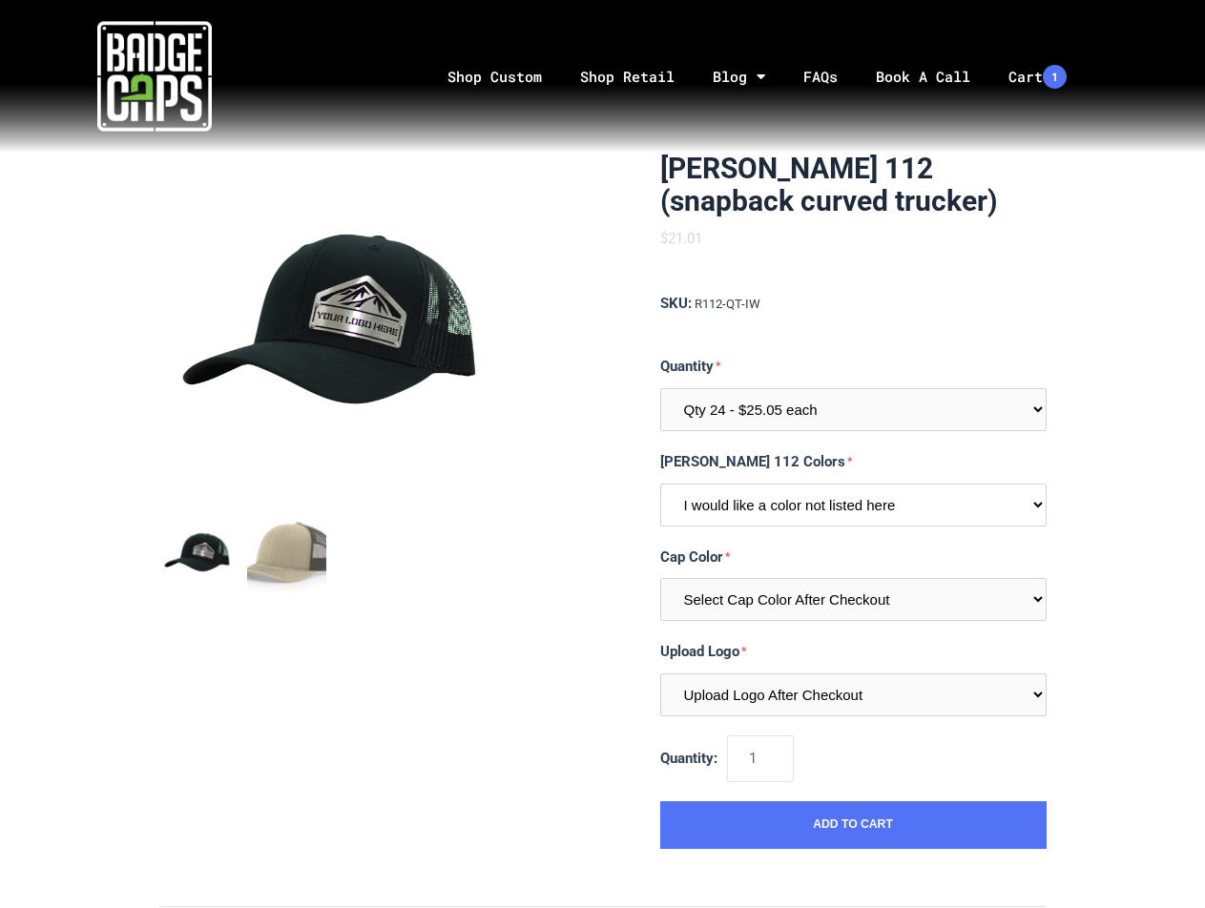
click at [726, 504] on select "Black - Charcoal Khaki - Coffee I would like a color not listed here" at bounding box center [853, 505] width 386 height 43
click at [660, 484] on select "Black - Charcoal Khaki - Coffee I would like a color not listed here" at bounding box center [853, 505] width 386 height 43
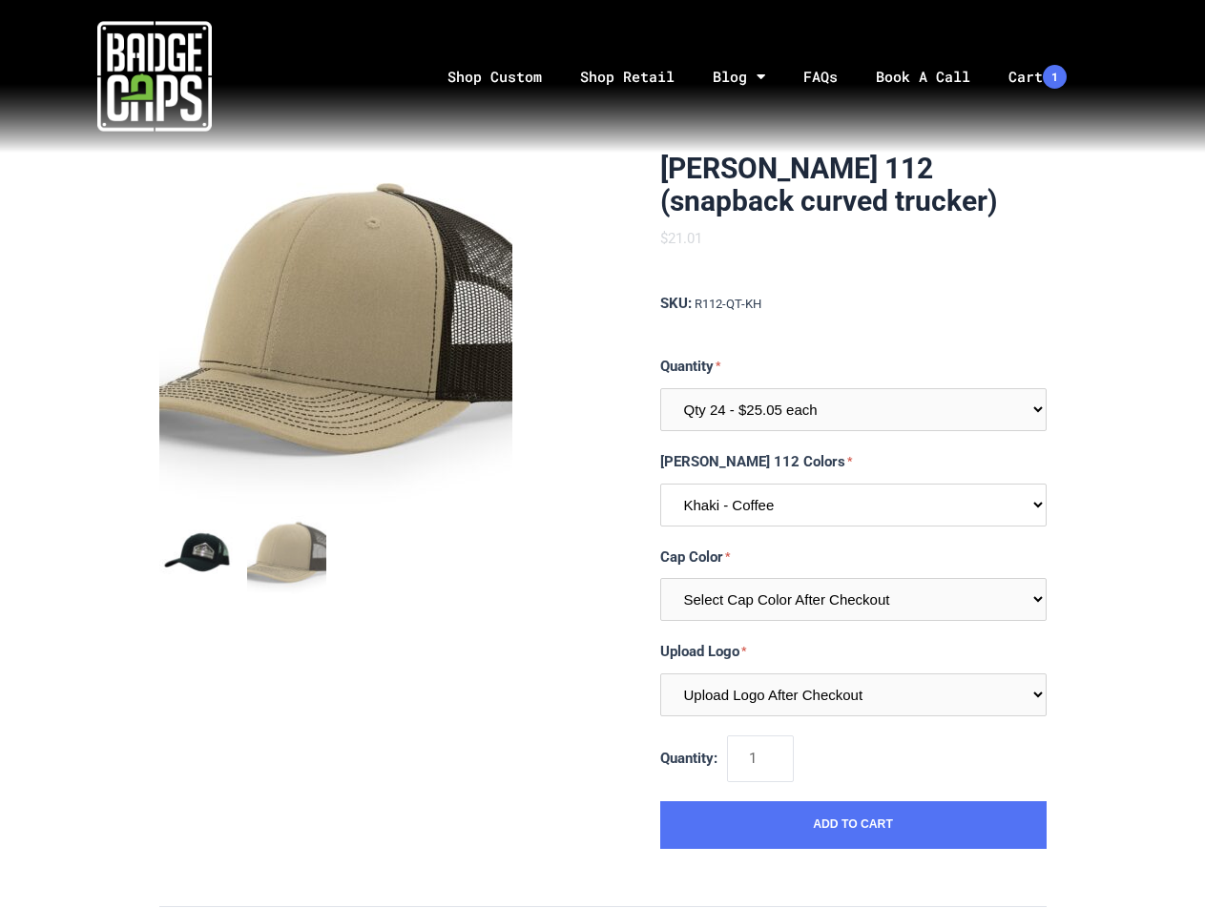
click at [723, 505] on select "Black - Charcoal Khaki - Coffee I would like a color not listed here" at bounding box center [853, 505] width 386 height 43
select select "218"
click at [660, 484] on select "Black - Charcoal Khaki - Coffee I would like a color not listed here" at bounding box center [853, 505] width 386 height 43
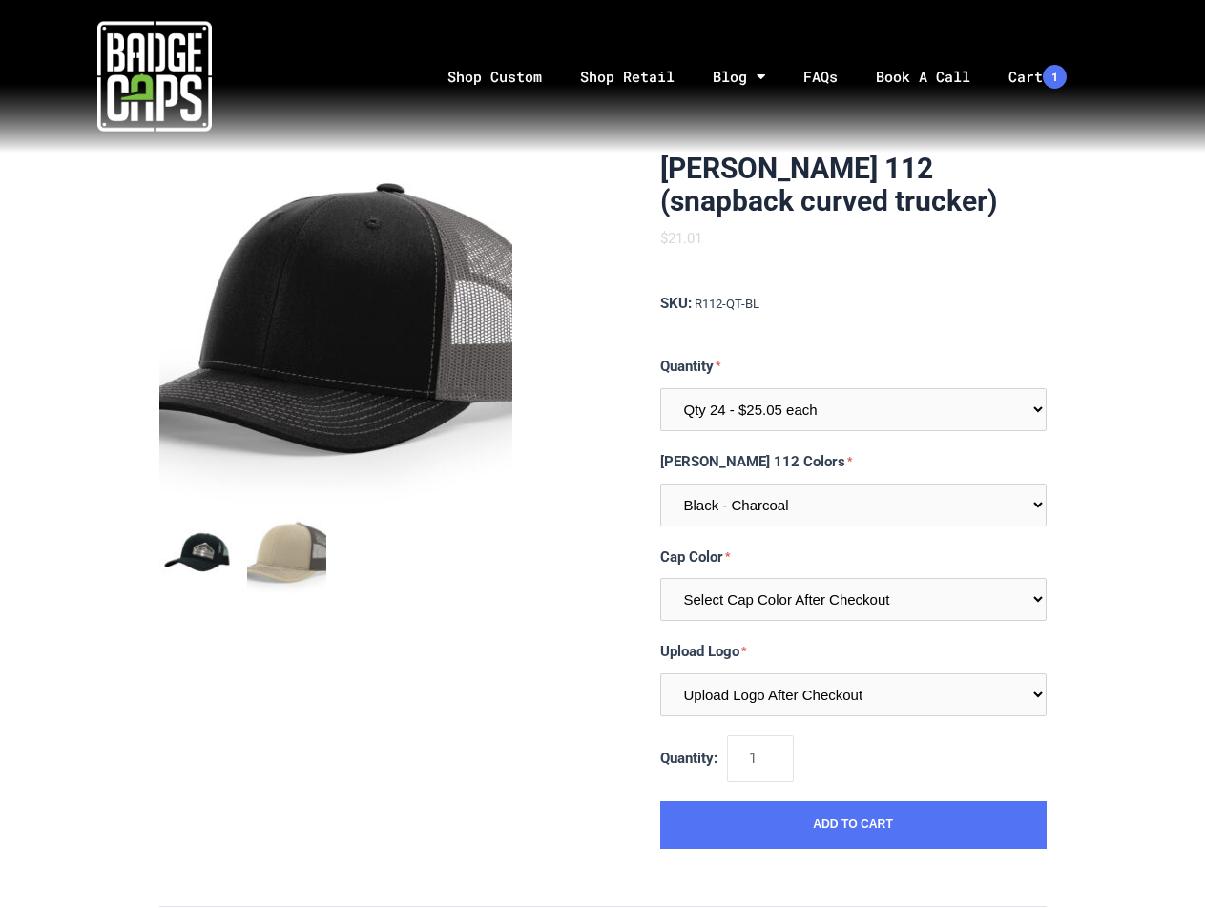
click at [1129, 285] on div "Richardson 112 (snapback curved trucker) $21.01 MSRP: $21.01 0 reviews SKU: R11…" at bounding box center [602, 914] width 1205 height 1523
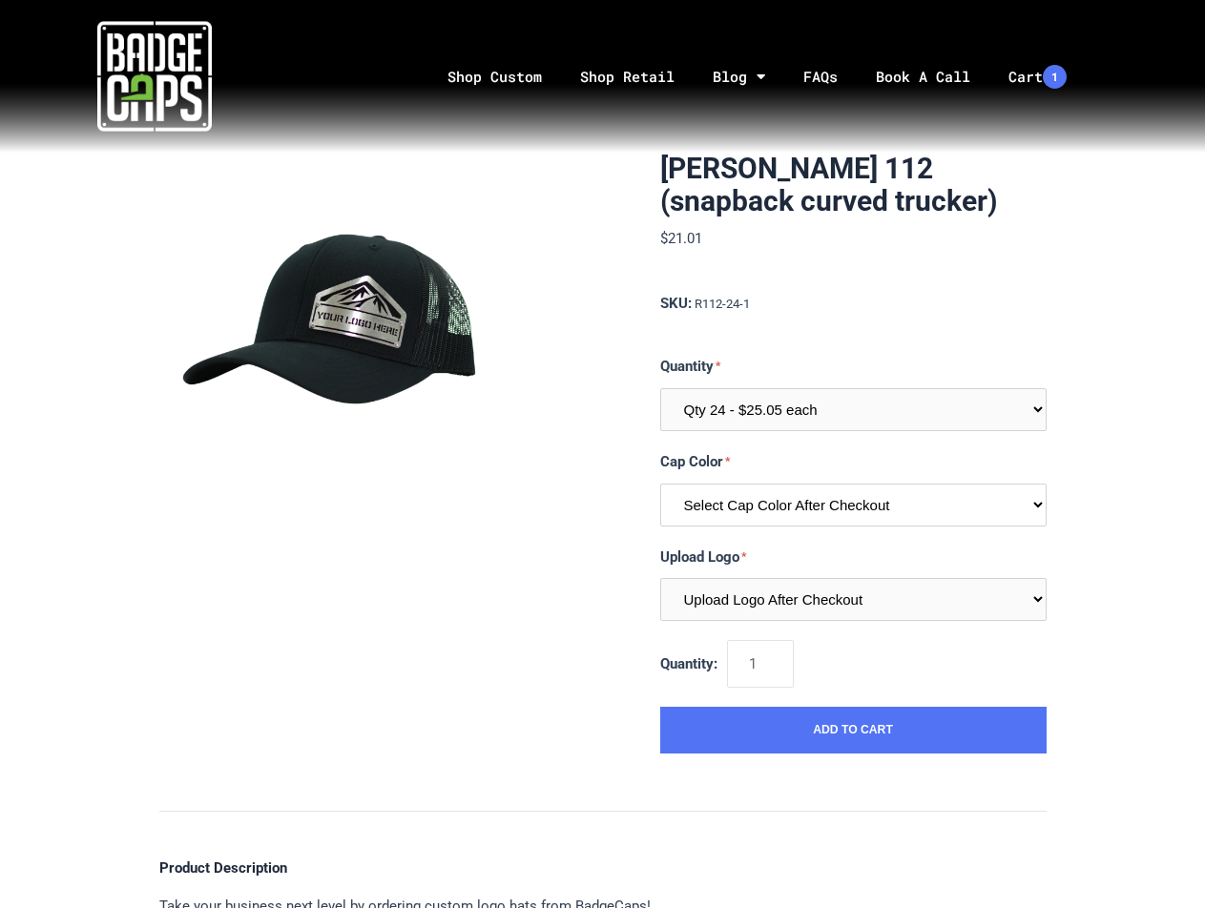
click at [797, 507] on select "Select Cap Color After Checkout" at bounding box center [853, 505] width 386 height 43
click at [776, 459] on label "Cap Color" at bounding box center [853, 462] width 386 height 24
click at [776, 484] on select "Select Cap Color After Checkout" at bounding box center [853, 505] width 386 height 43
click at [1047, 258] on div "[PERSON_NAME] 112 (snapback curved trucker) $601.20 MSRP: $21.01 0 reviews SKU:…" at bounding box center [603, 866] width 926 height 1427
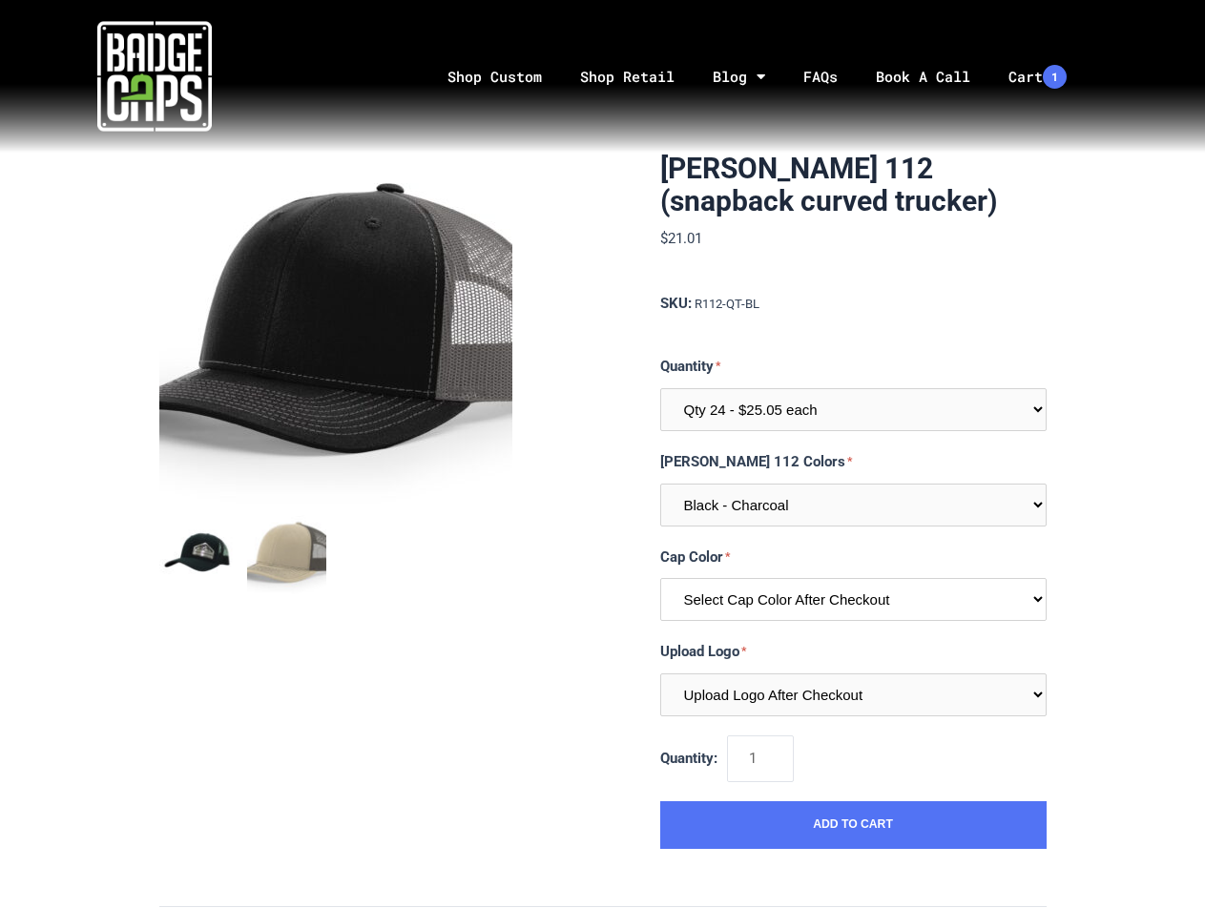
click at [799, 599] on select "Select Cap Color After Checkout" at bounding box center [853, 599] width 386 height 43
click at [796, 497] on select "Black - Charcoal Khaki - Coffee I would like a color not listed here" at bounding box center [853, 505] width 386 height 43
click at [660, 484] on select "Black - Charcoal Khaki - Coffee I would like a color not listed here" at bounding box center [853, 505] width 386 height 43
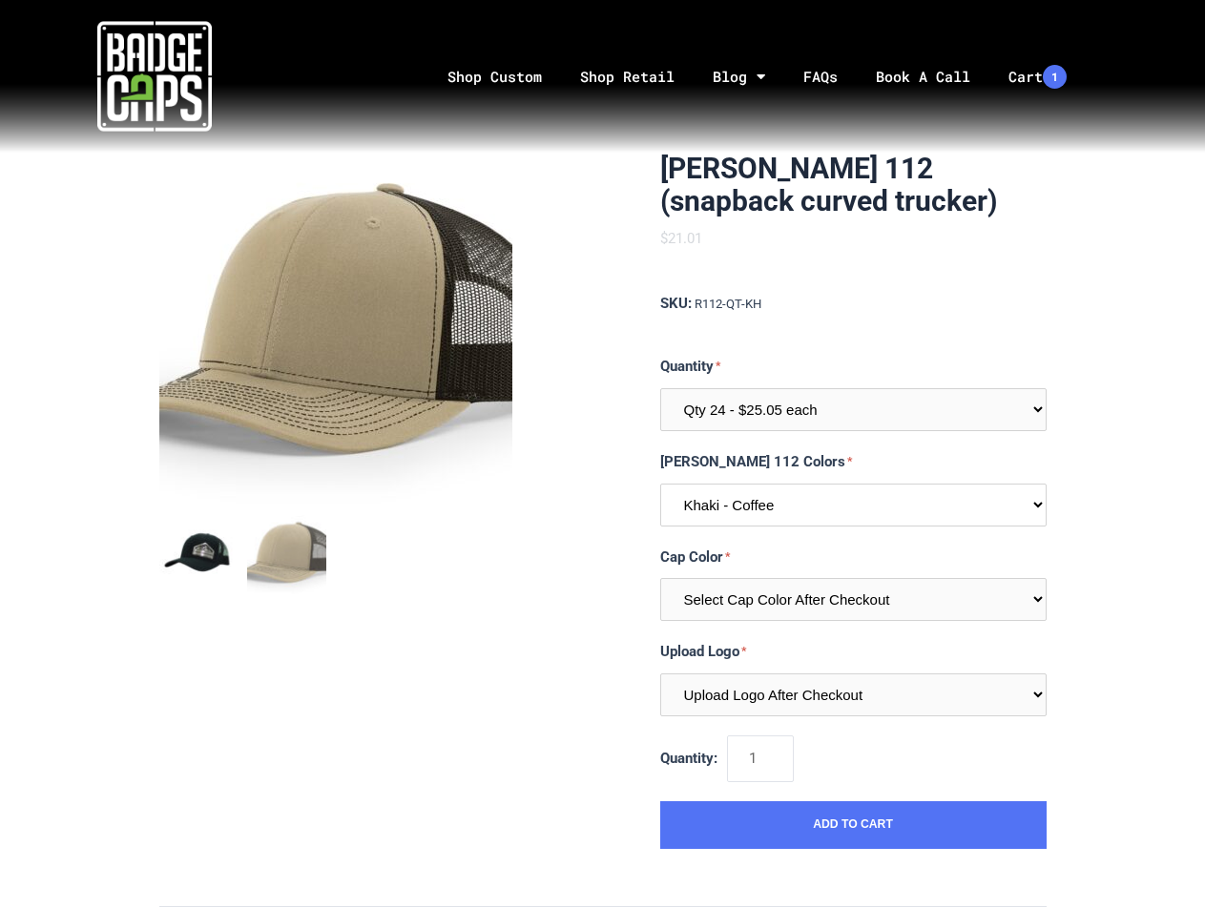
click at [796, 510] on select "Black - Charcoal Khaki - Coffee I would like a color not listed here" at bounding box center [853, 505] width 386 height 43
click at [660, 484] on select "Black - Charcoal Khaki - Coffee I would like a color not listed here" at bounding box center [853, 505] width 386 height 43
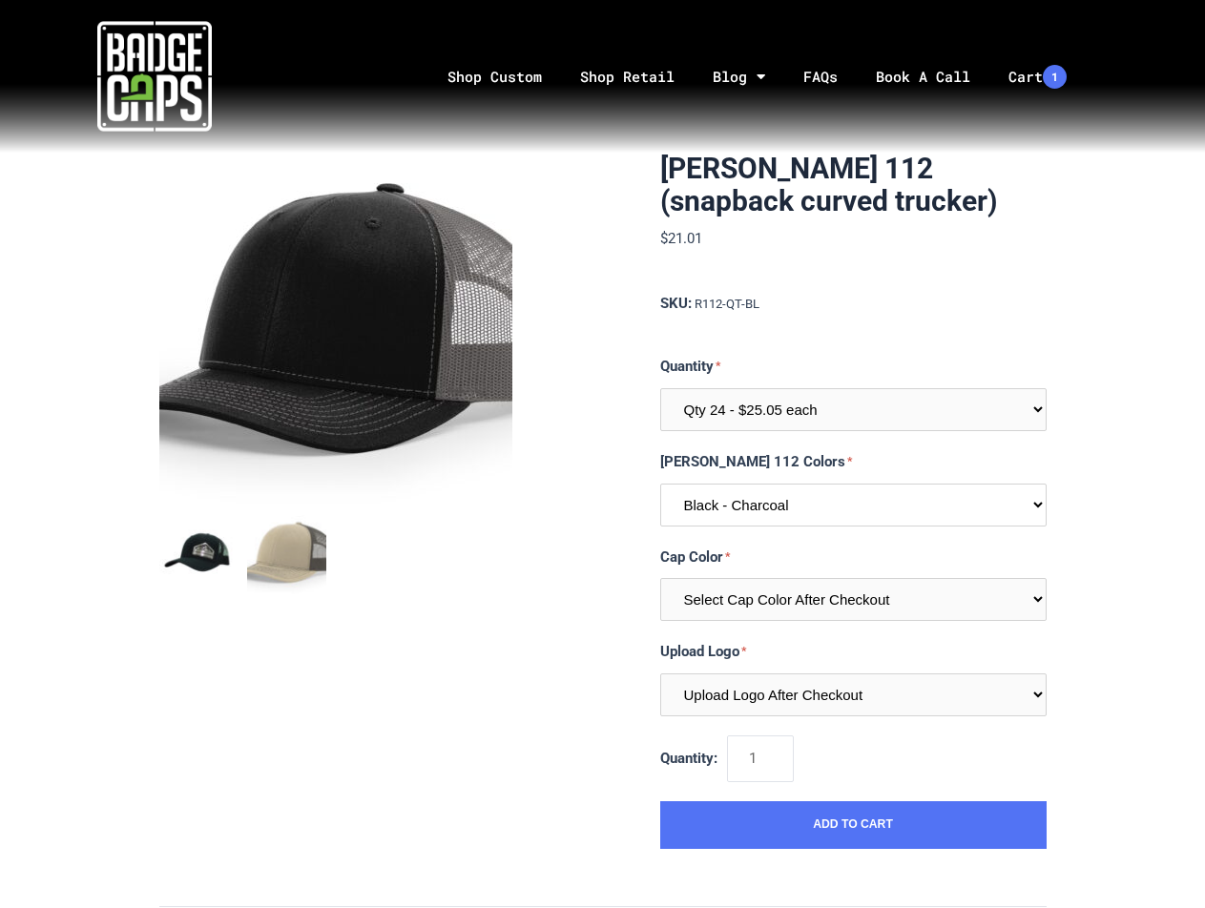
click at [883, 509] on select "Black - Charcoal Khaki - Coffee I would like a color not listed here" at bounding box center [853, 505] width 386 height 43
select select "220"
click at [660, 484] on select "Black - Charcoal Khaki - Coffee I would like a color not listed here" at bounding box center [853, 505] width 386 height 43
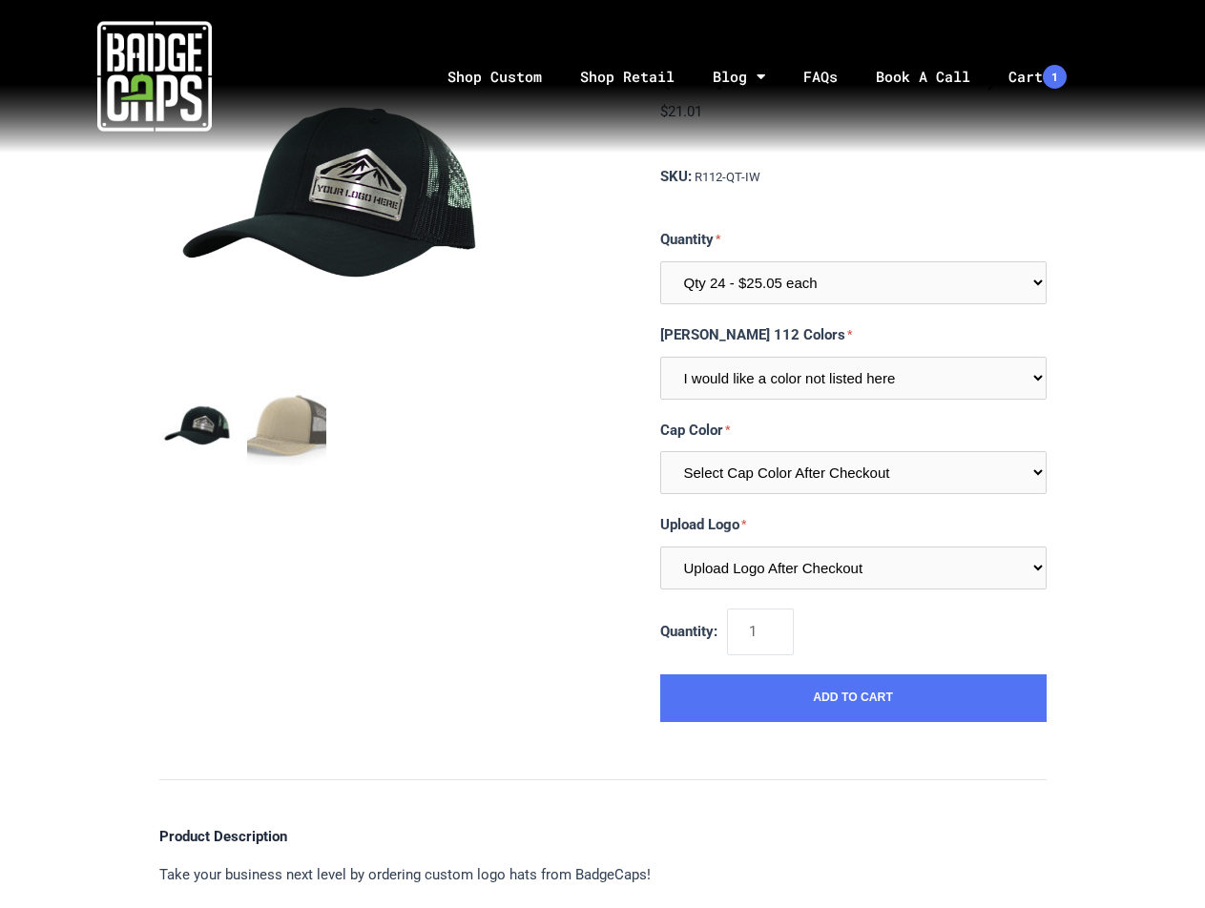
click at [1119, 411] on div "Richardson 112 (snapback curved trucker) $21.01 MSRP: $21.01 0 reviews SKU: R11…" at bounding box center [602, 787] width 1205 height 1523
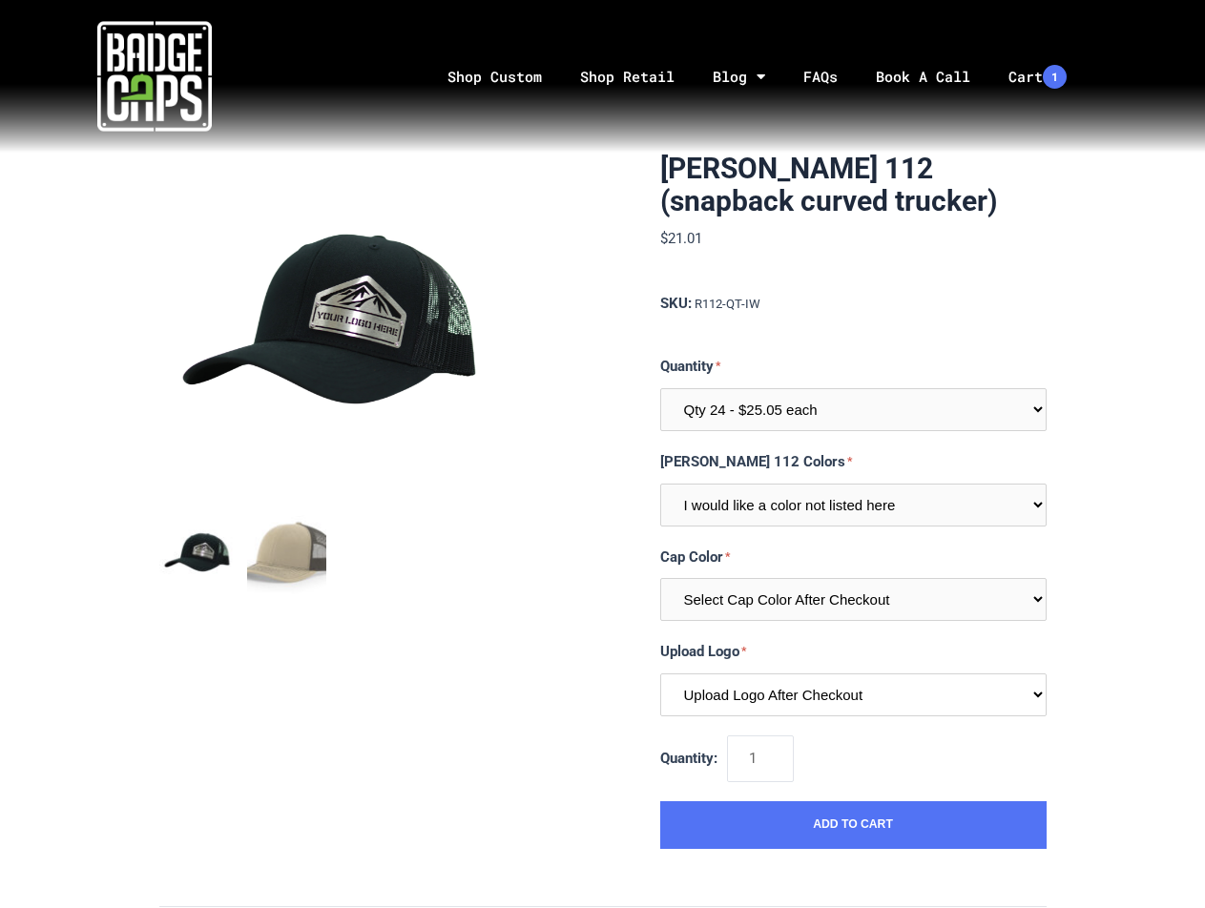
click at [970, 683] on select "Upload Logo After Checkout" at bounding box center [853, 695] width 386 height 43
click at [1030, 695] on select "Upload Logo After Checkout" at bounding box center [853, 695] width 386 height 43
drag, startPoint x: 495, startPoint y: 73, endPoint x: 480, endPoint y: 105, distance: 35.0
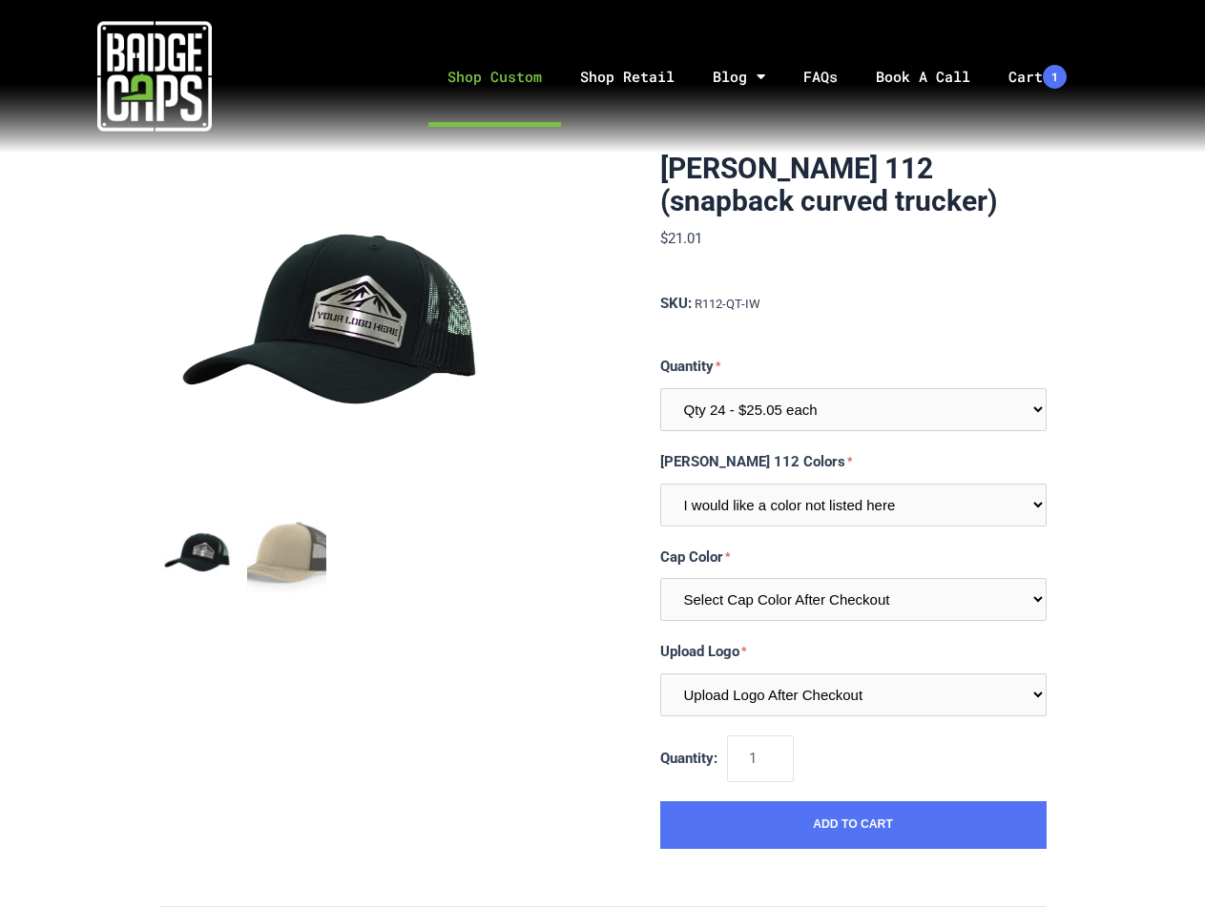
click at [495, 73] on link "Shop Custom" at bounding box center [494, 77] width 133 height 100
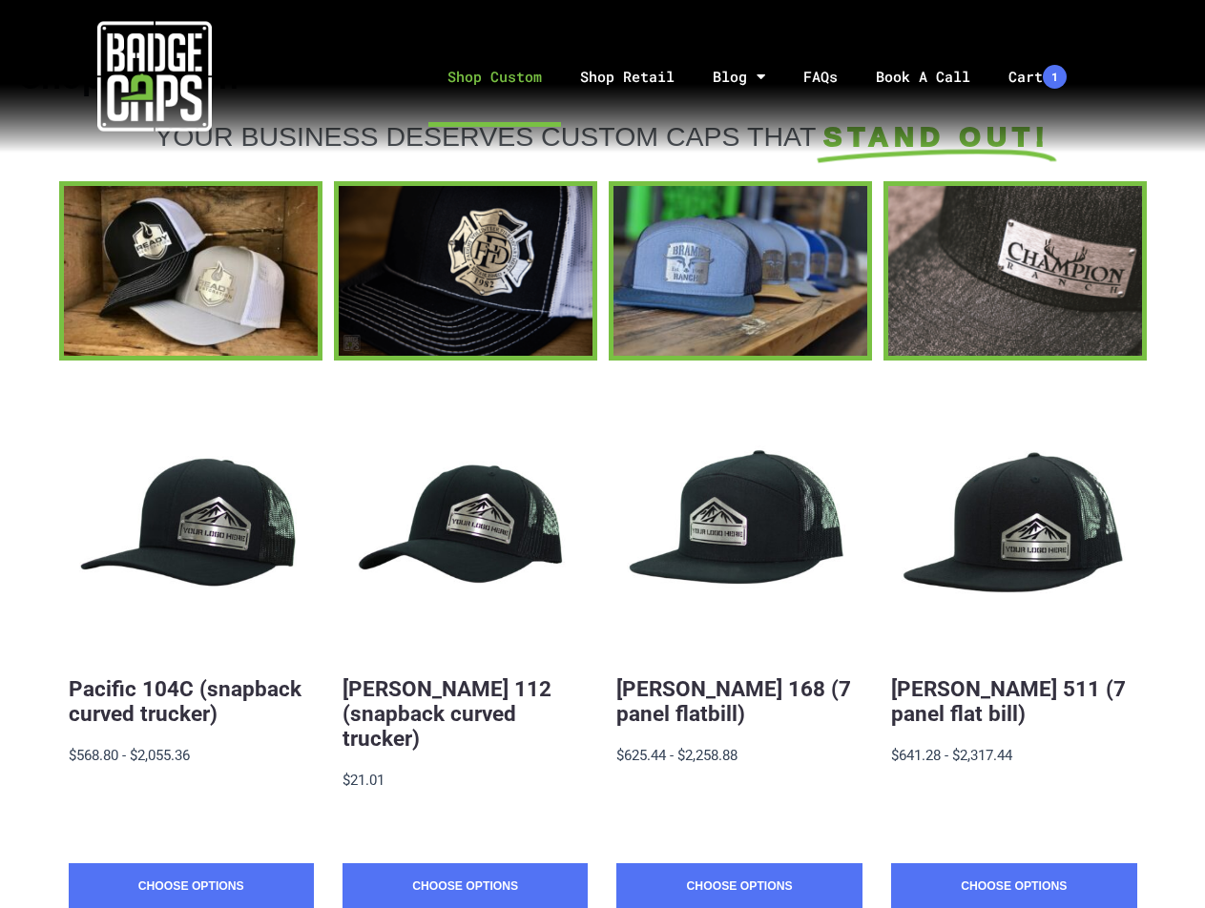
scroll to position [255, 0]
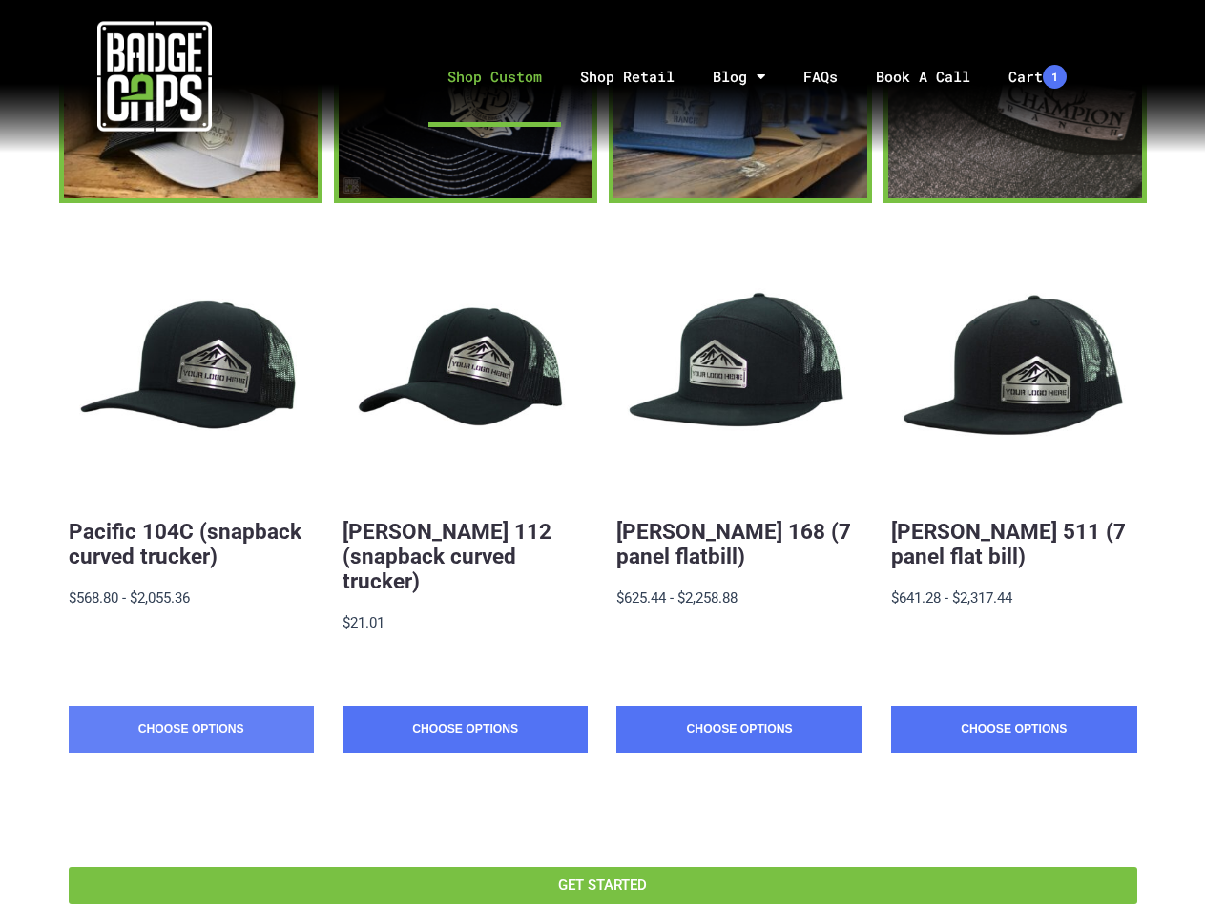
click at [214, 716] on link "Choose Options" at bounding box center [191, 730] width 245 height 48
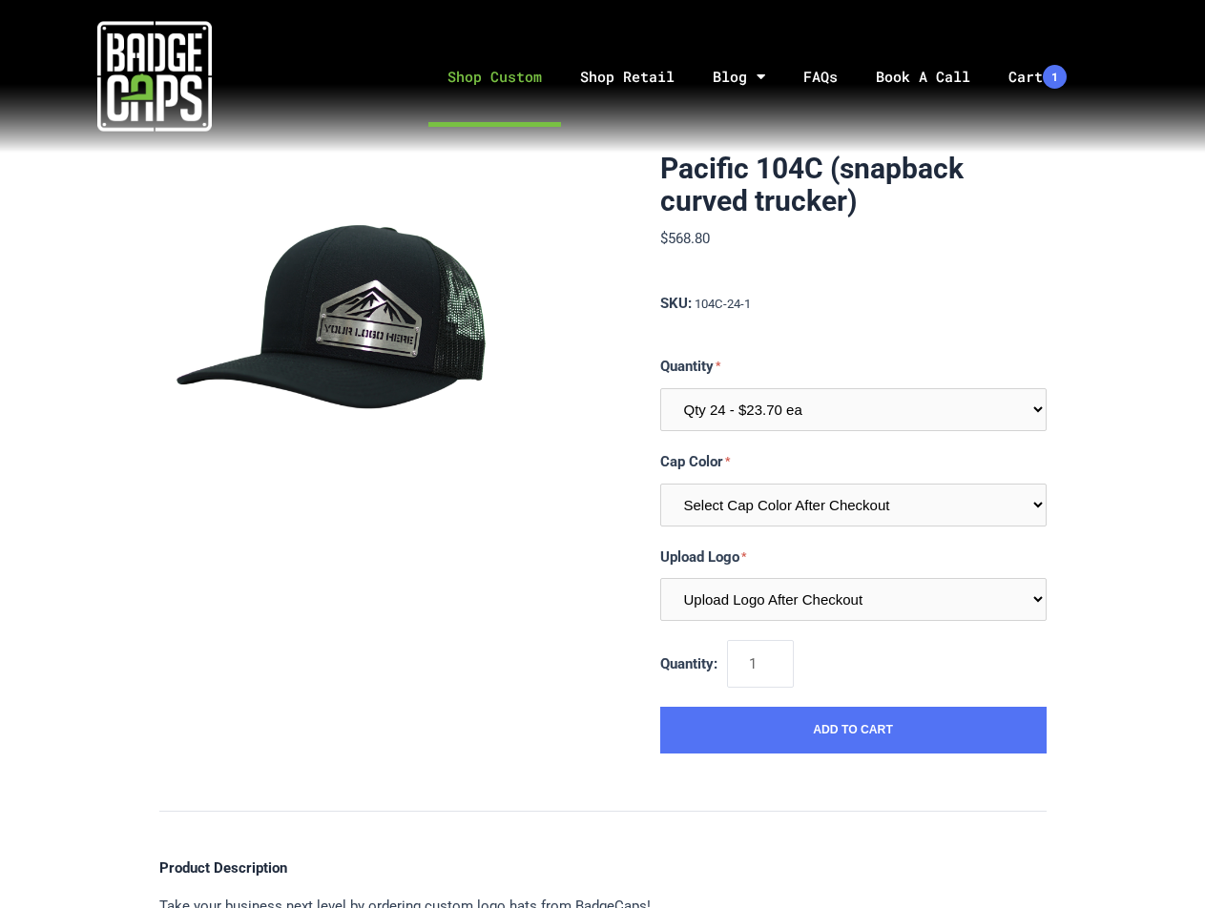
click at [495, 73] on link "Shop Custom" at bounding box center [494, 77] width 133 height 100
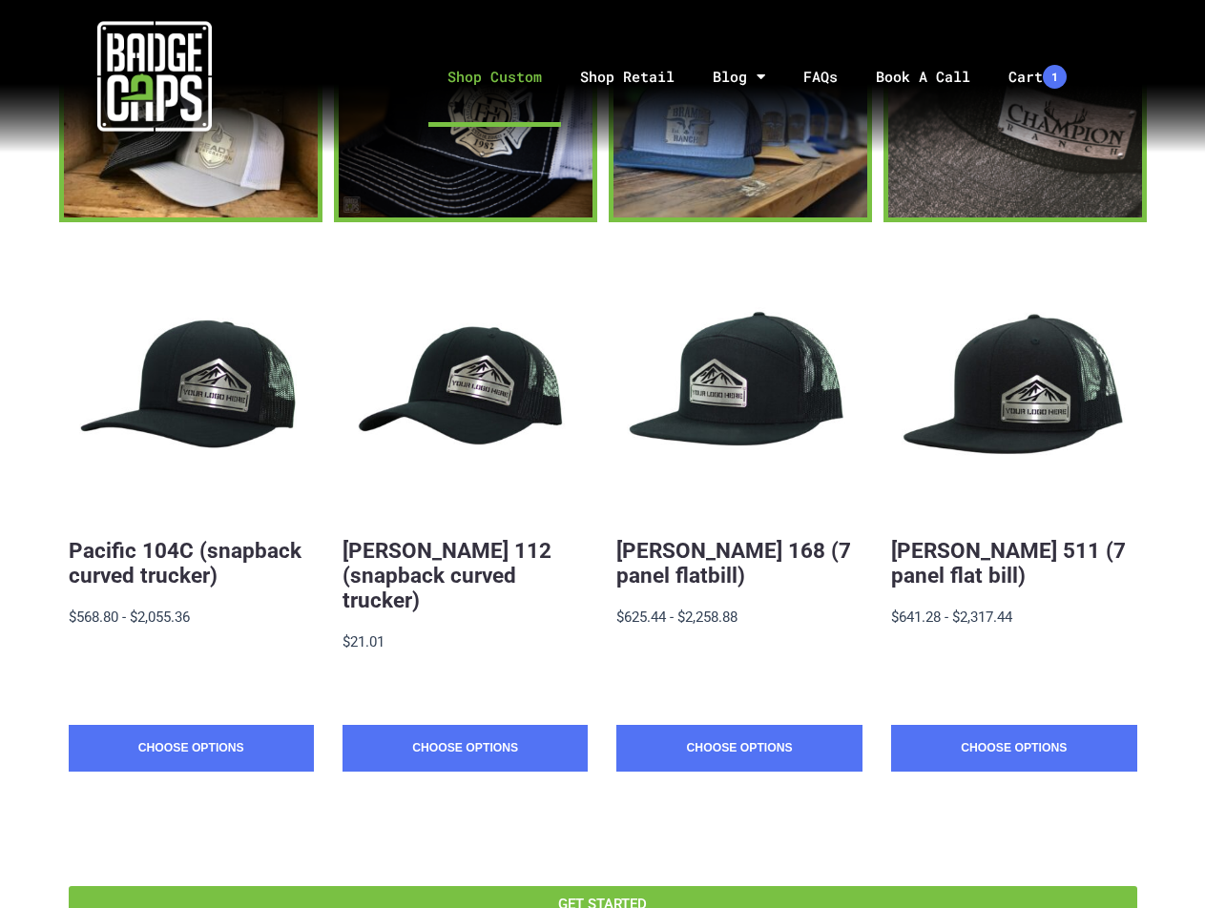
scroll to position [255, 0]
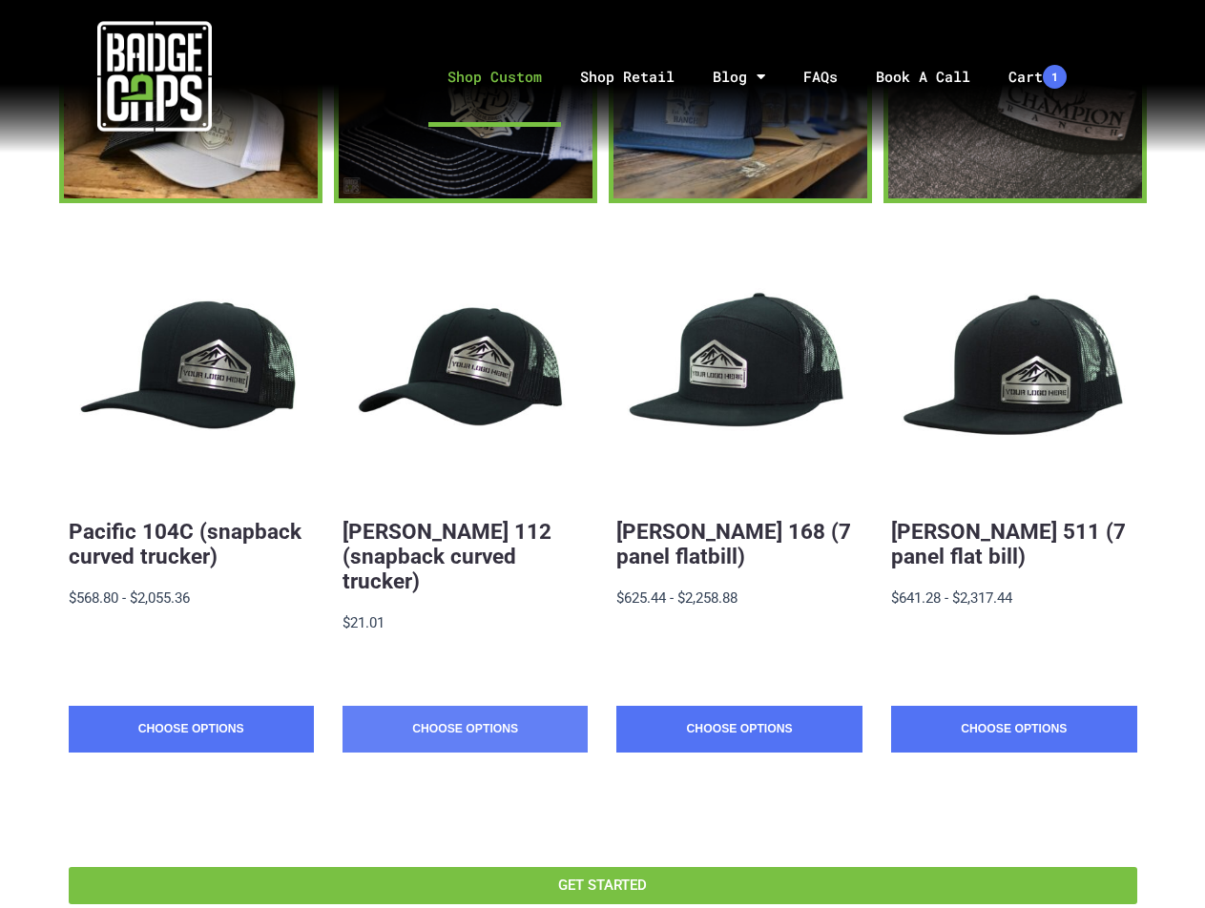
click at [483, 707] on link "Choose Options" at bounding box center [465, 730] width 245 height 48
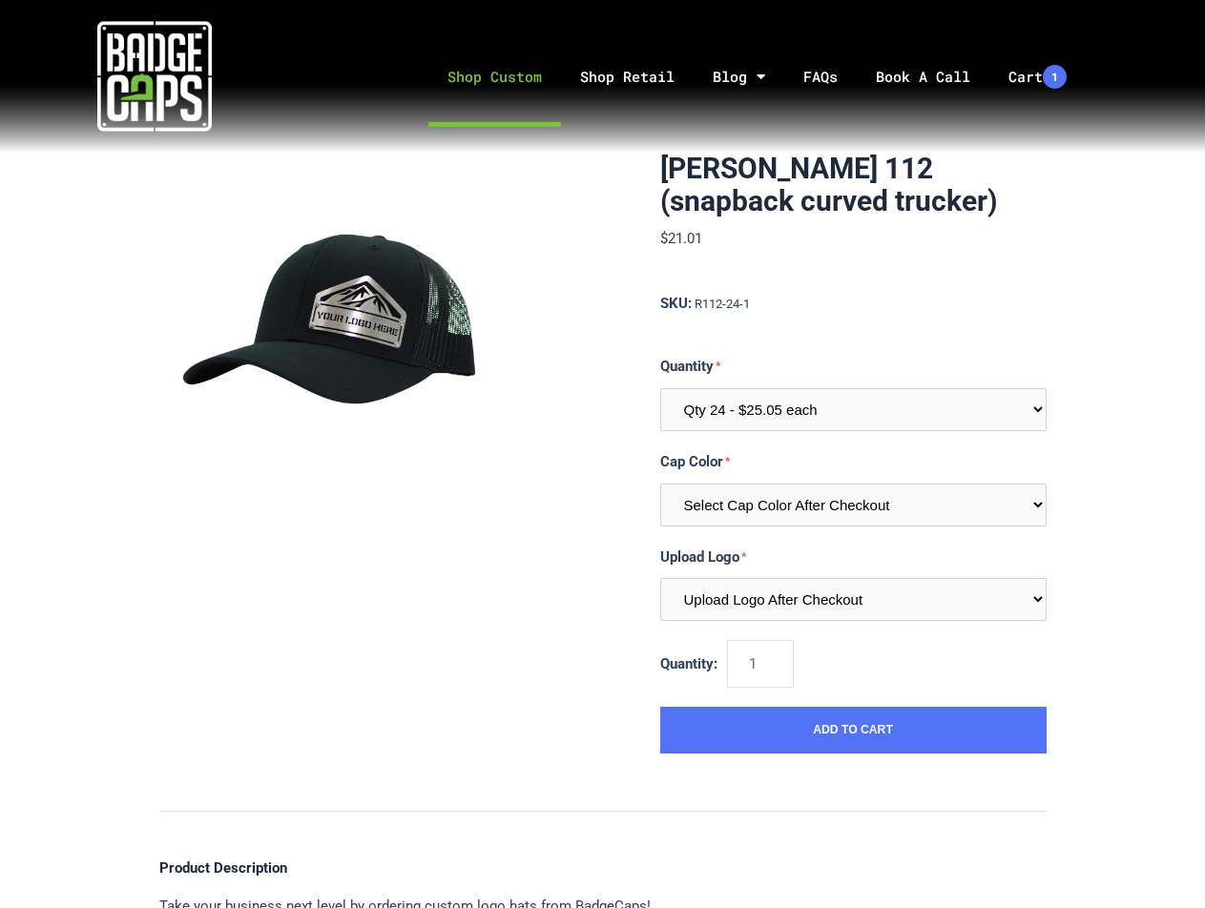
click at [534, 74] on link "Shop Custom" at bounding box center [494, 77] width 133 height 100
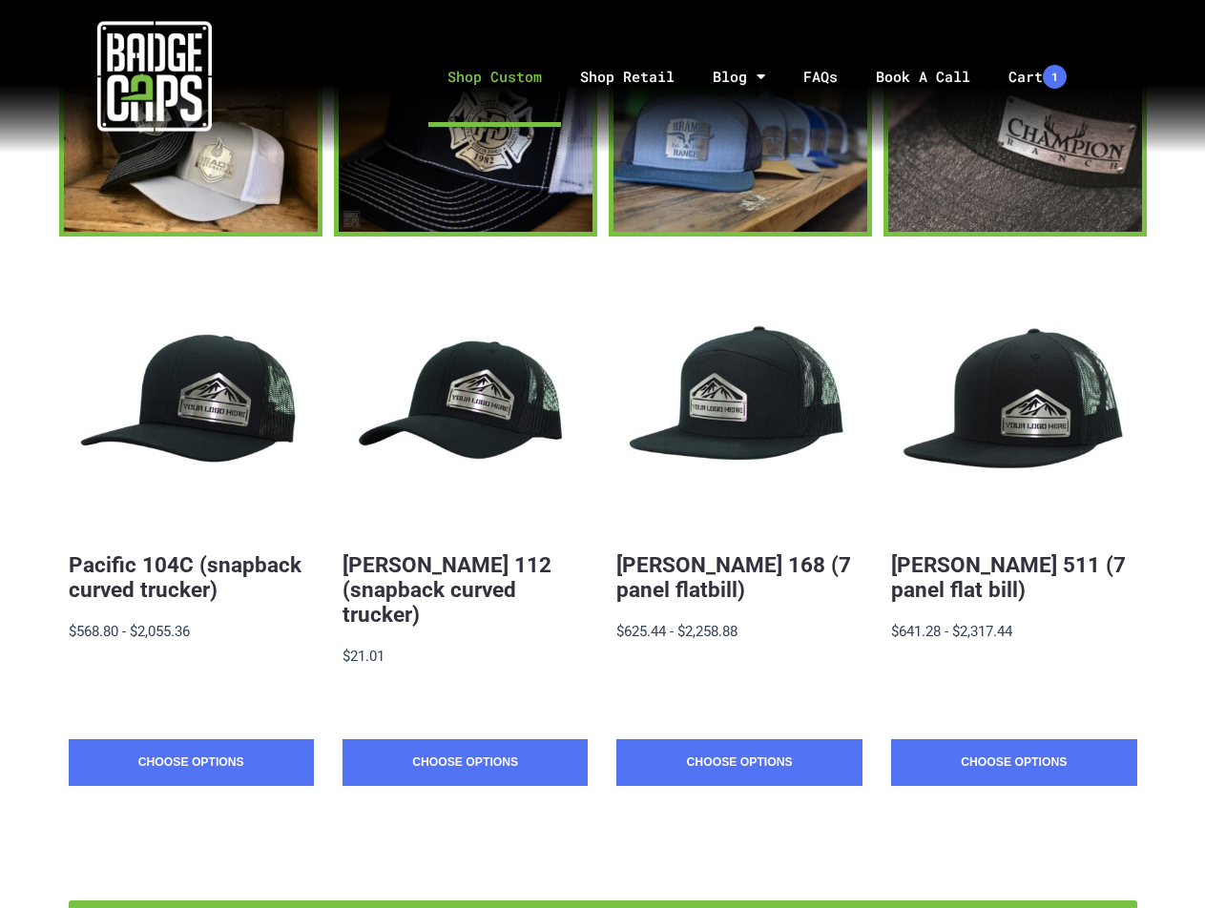
scroll to position [255, 0]
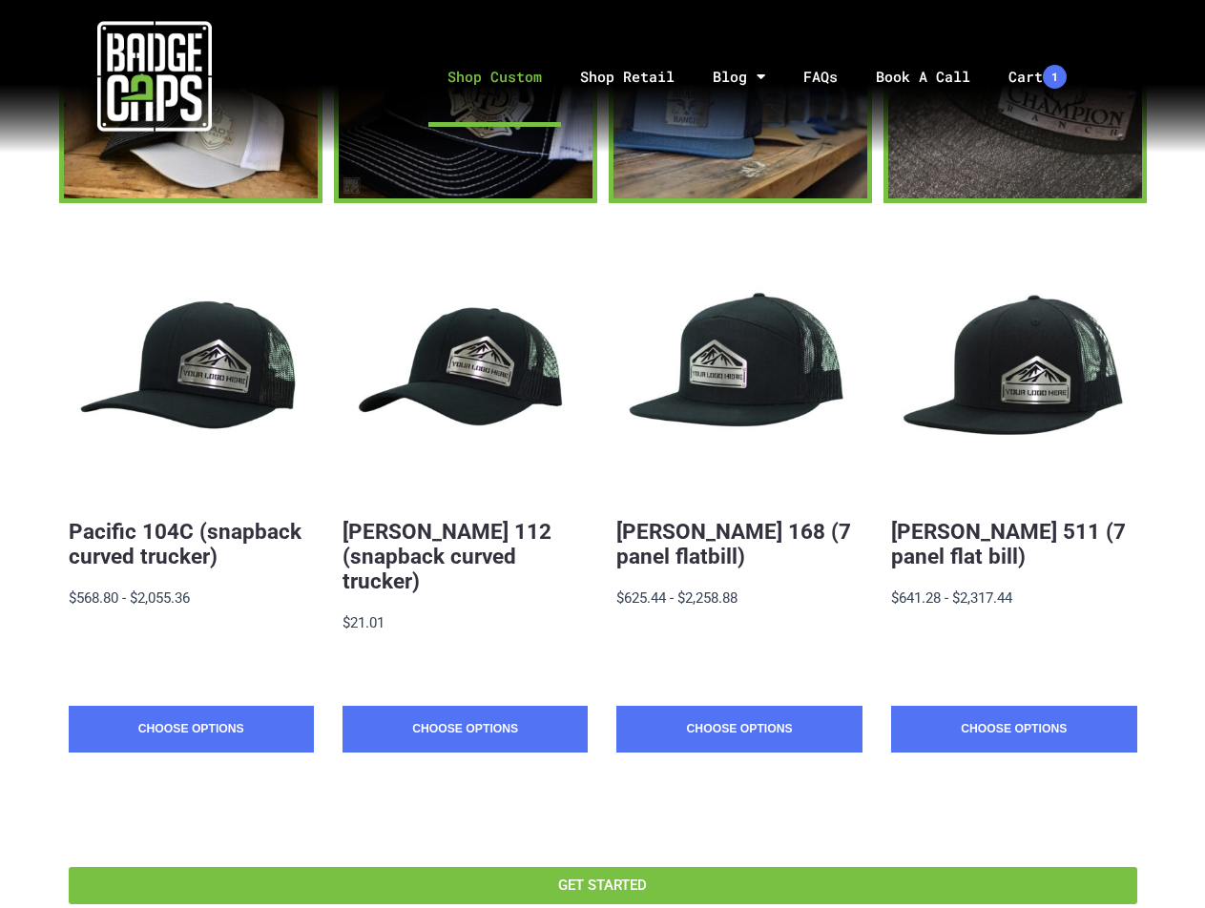
click at [1165, 220] on section "Quick View Pacific 104C (snapback curved trucker) $19.88 - $2,055.36 MSRP: $568…" at bounding box center [602, 558] width 1205 height 711
click at [502, 722] on link "Choose Options" at bounding box center [465, 730] width 245 height 48
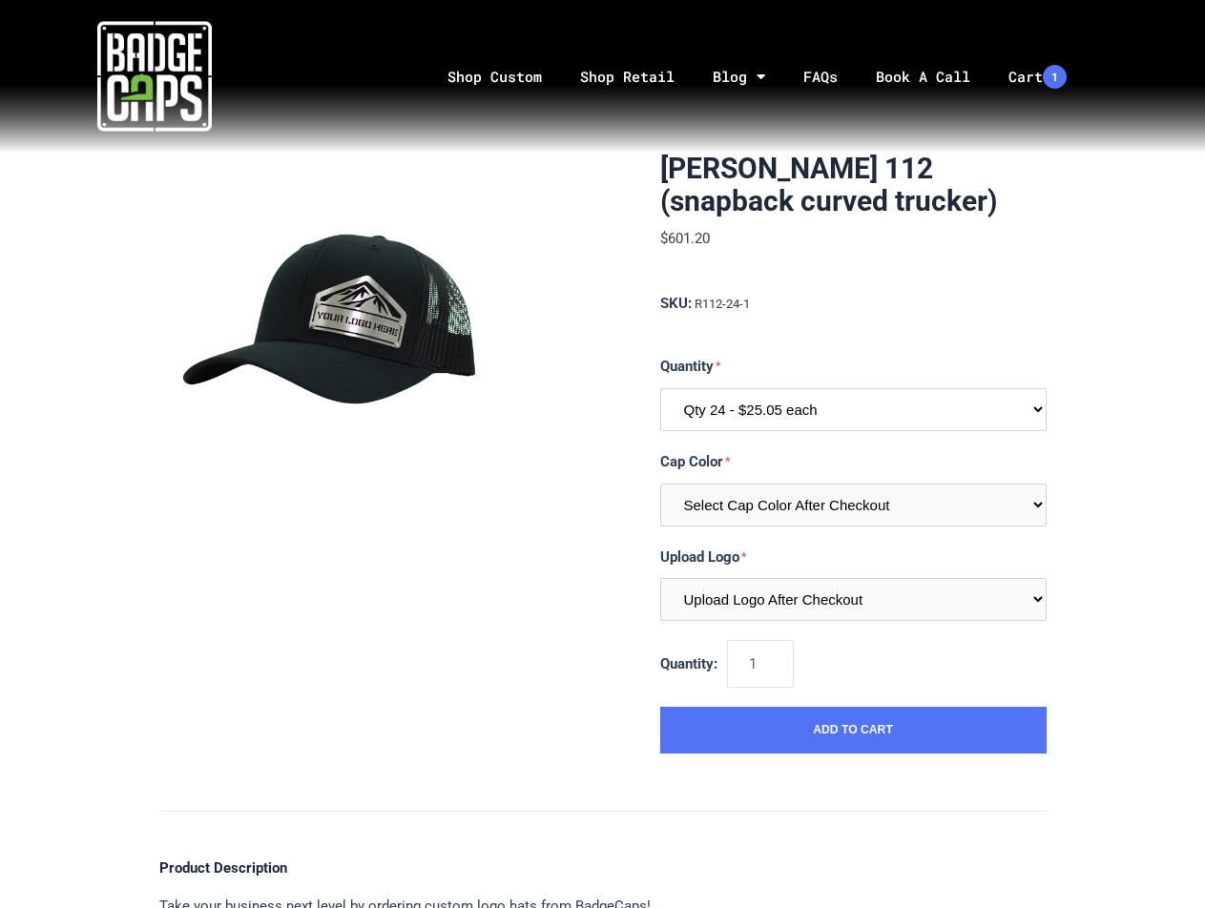
click at [790, 400] on select "Qty 24 - $25.05 each Qty 48 - $24.24 each Qty 96 - $22.62 each" at bounding box center [853, 409] width 386 height 43
select select "199"
click at [660, 388] on select "Qty 24 - $25.05 each Qty 48 - $24.24 each Qty 96 - $22.62 each" at bounding box center [853, 409] width 386 height 43
click at [782, 497] on select "Select Cap Color After Checkout" at bounding box center [853, 505] width 386 height 43
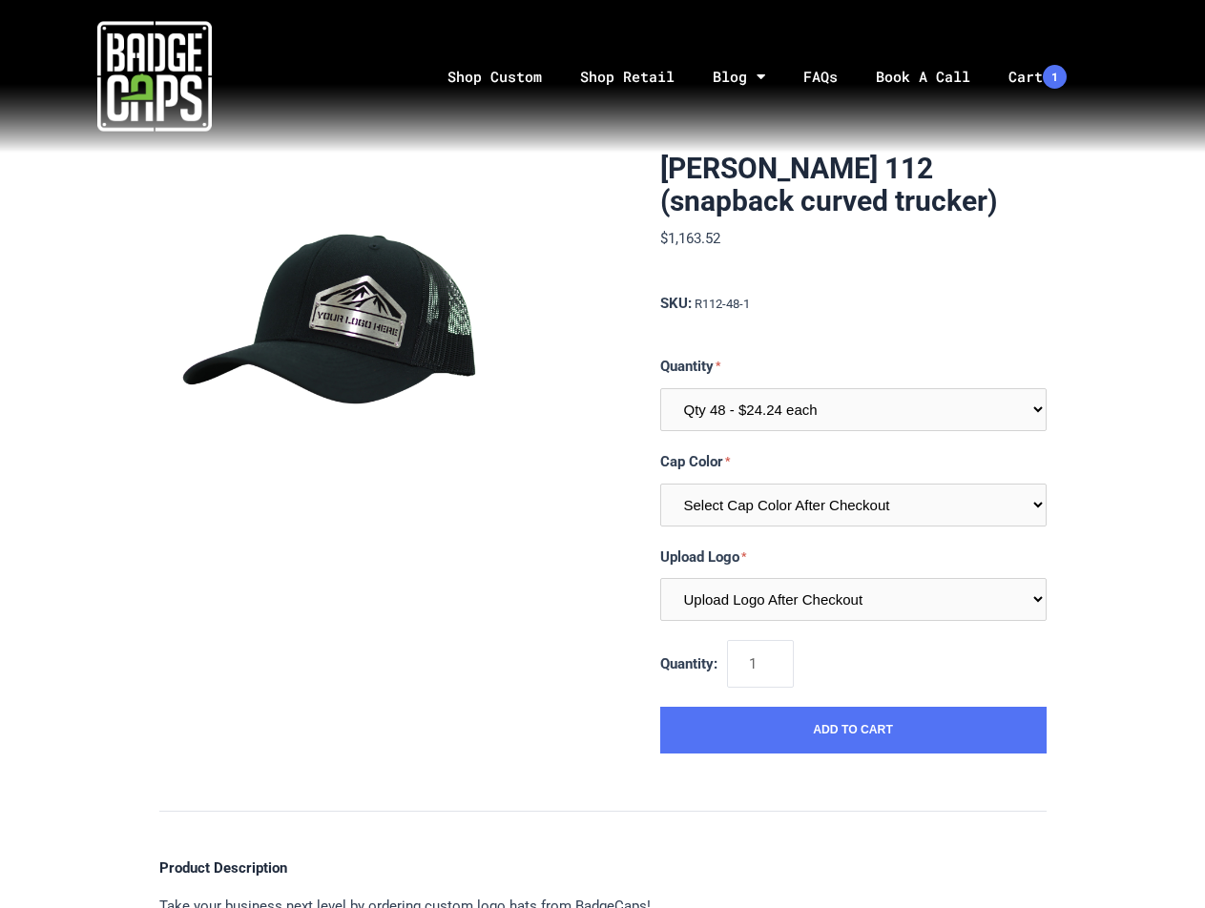
click at [1122, 183] on div "Richardson 112 (snapback curved trucker) $1,163.52 MSRP: $1,163.52 0 reviews SK…" at bounding box center [602, 866] width 1205 height 1427
click at [1138, 175] on div "[PERSON_NAME] 112 (snapback curved trucker) $601.20 MSRP: $601.20 0 reviews SKU…" at bounding box center [602, 866] width 1205 height 1427
click at [785, 495] on select "Contact me after checkout for colors" at bounding box center [853, 505] width 386 height 43
drag, startPoint x: 785, startPoint y: 495, endPoint x: 771, endPoint y: 573, distance: 79.5
click at [785, 495] on select "Contact me after checkout for colors" at bounding box center [853, 505] width 386 height 43
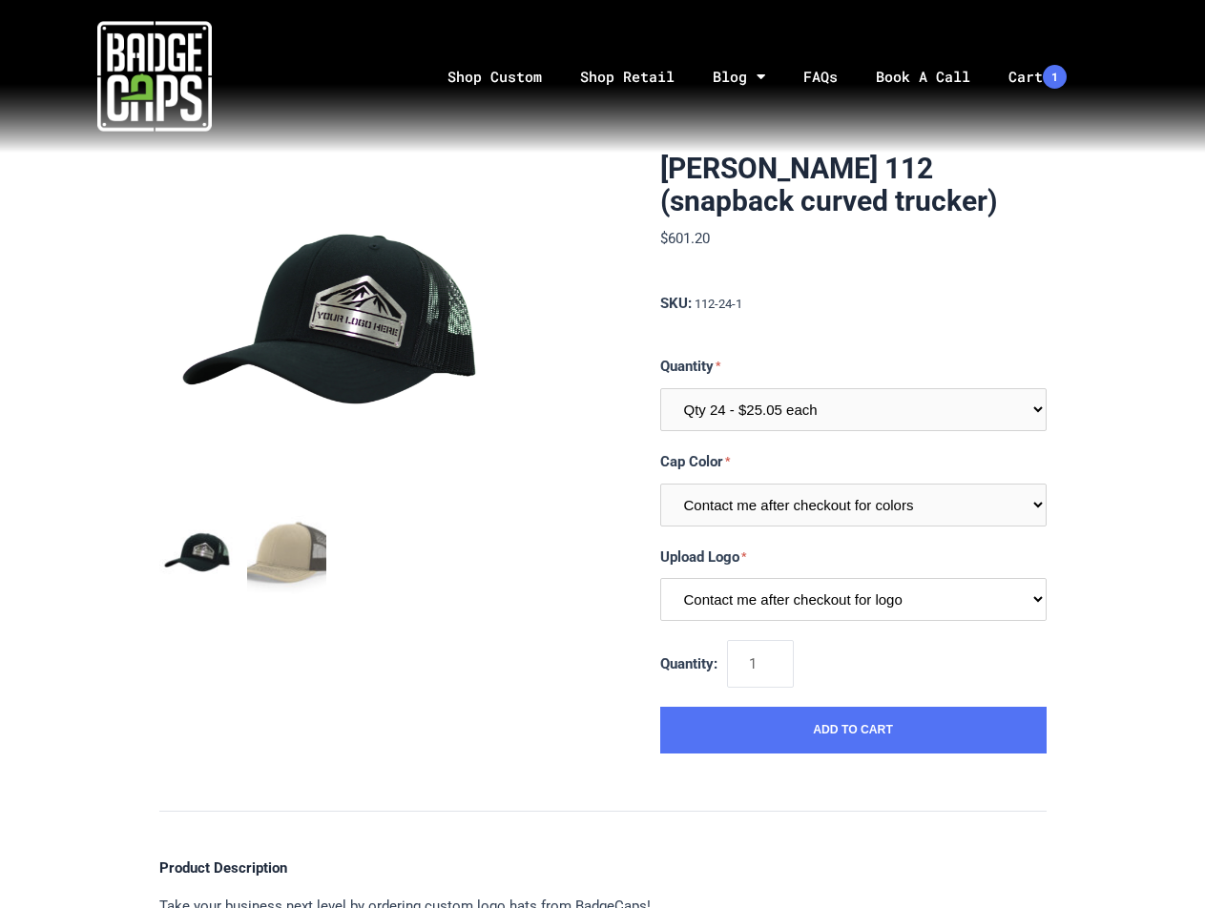
click at [773, 601] on select "Contact me after checkout for logo" at bounding box center [853, 599] width 386 height 43
click at [989, 257] on div "$601.20 MSRP: $601.20" at bounding box center [853, 250] width 386 height 47
click at [1179, 120] on nav "Shop Custom Shop Retail Blog Feed Blog Highlights FAQs Book A Call Cart 1 Item …" at bounding box center [757, 77] width 896 height 100
